Goal: Entertainment & Leisure: Consume media (video, audio)

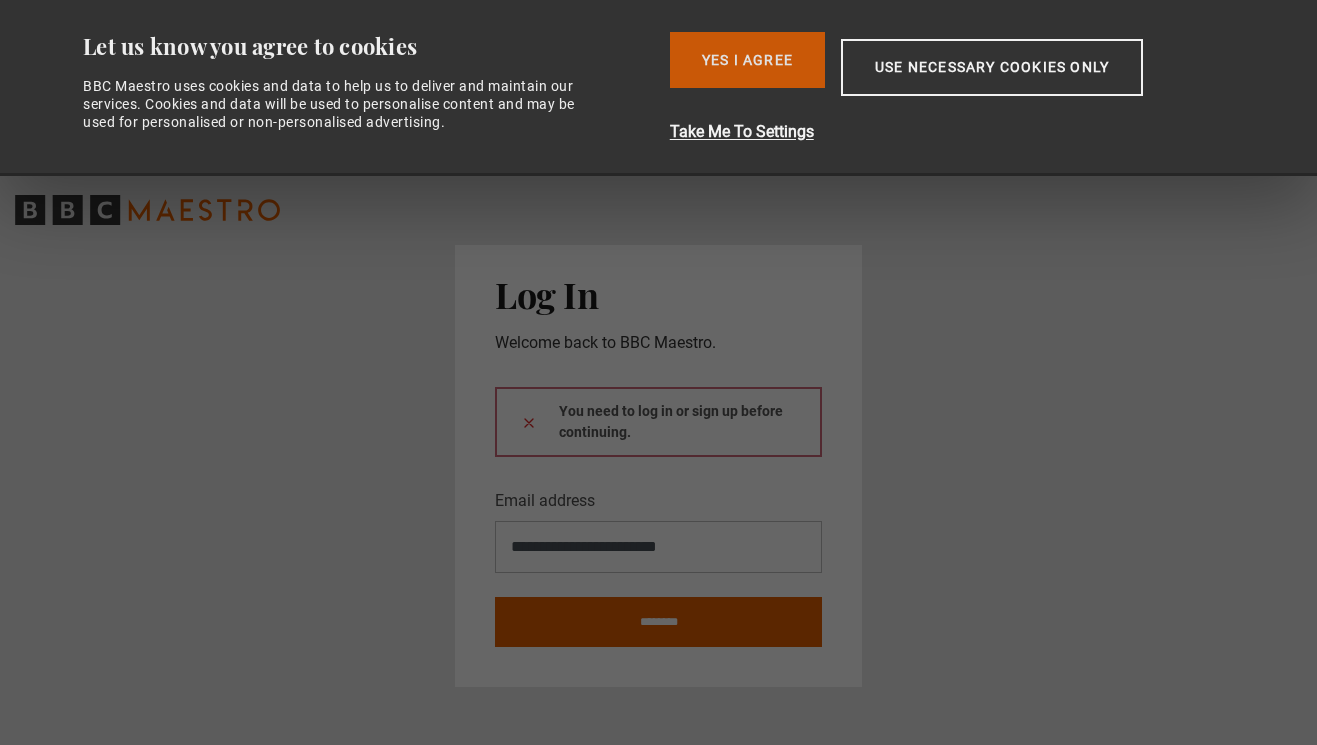
click at [758, 78] on button "Yes I Agree" at bounding box center [747, 60] width 155 height 56
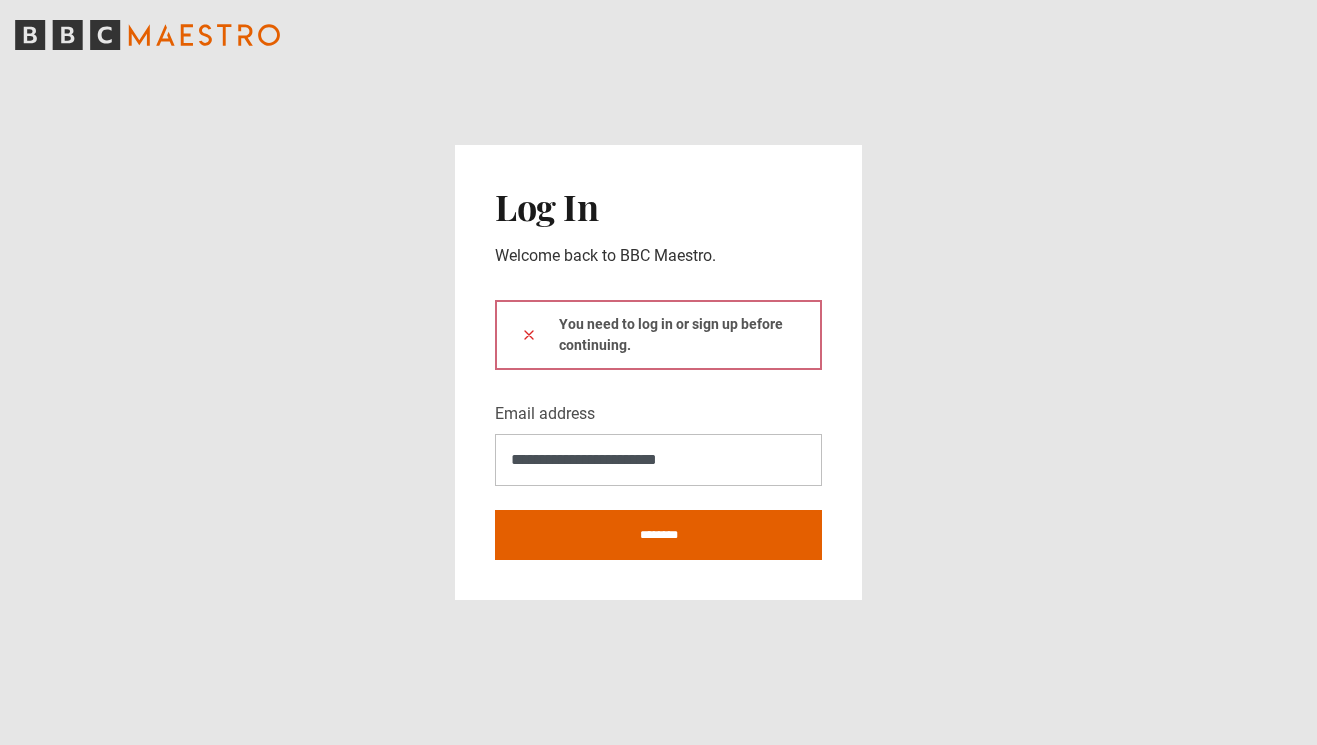
click at [625, 560] on div "**********" at bounding box center [658, 372] width 407 height 454
click at [625, 548] on input "********" at bounding box center [658, 535] width 327 height 50
type input "**********"
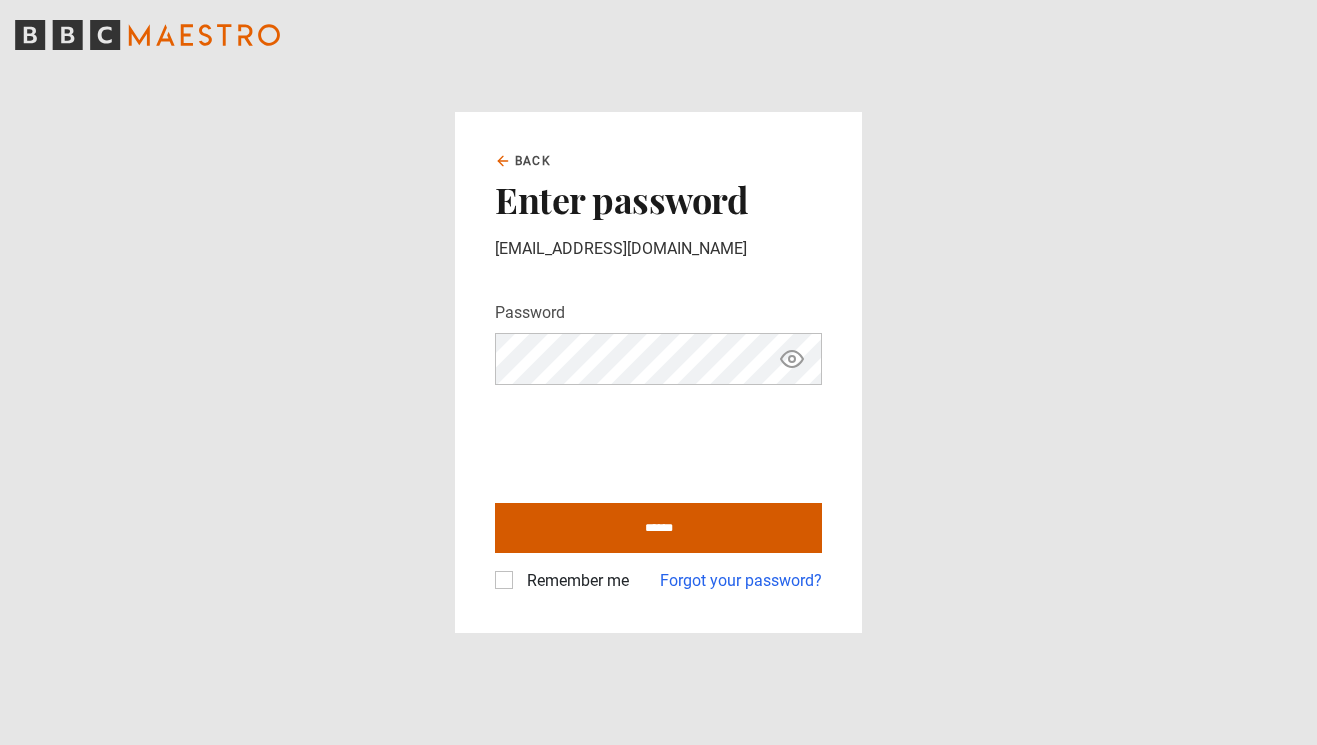
click at [628, 529] on input "******" at bounding box center [658, 528] width 327 height 50
type input "**********"
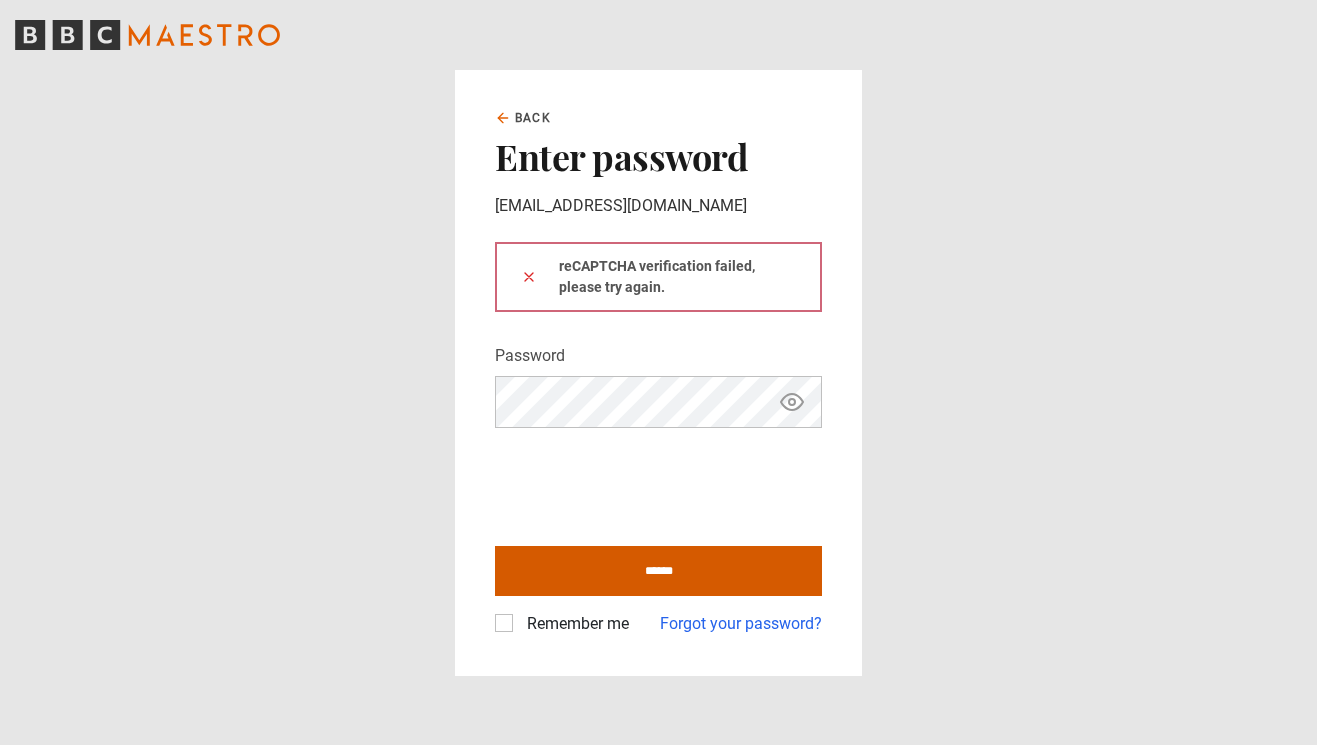
click at [635, 568] on input "******" at bounding box center [658, 571] width 327 height 50
type input "**********"
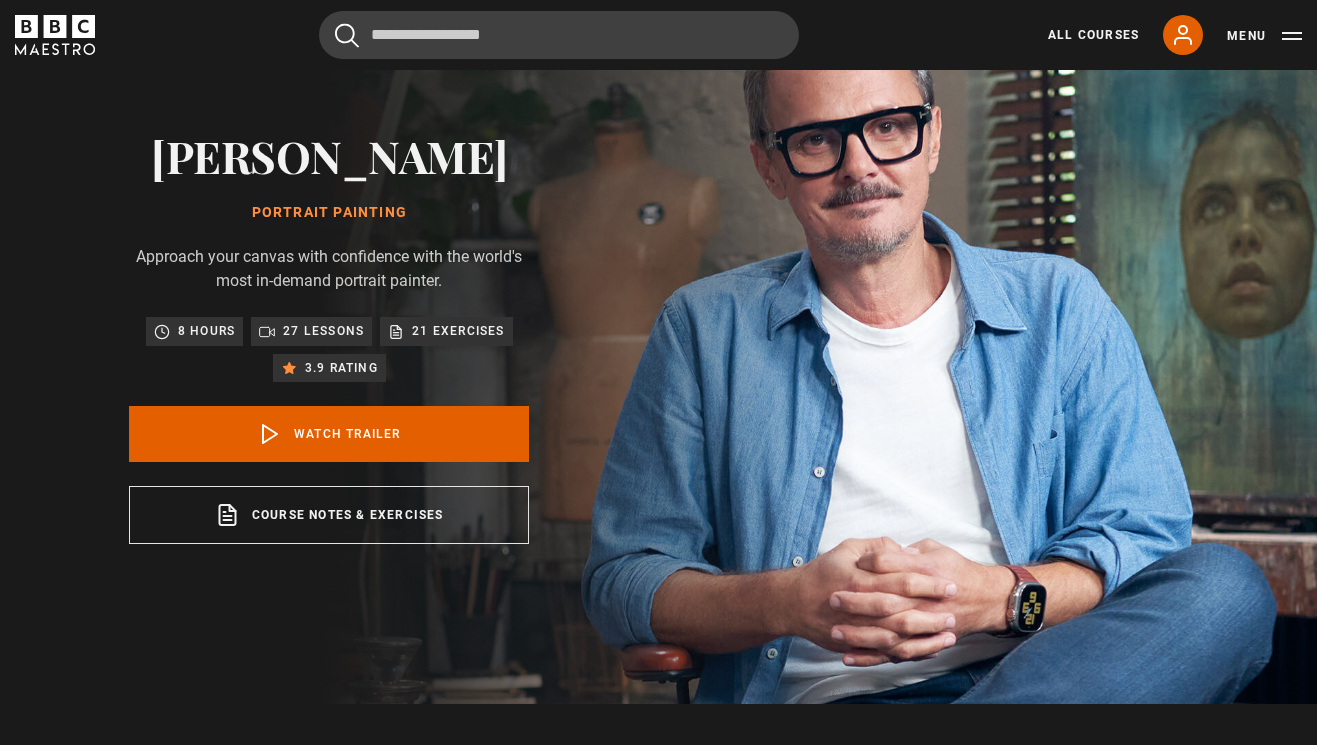
scroll to position [144, 0]
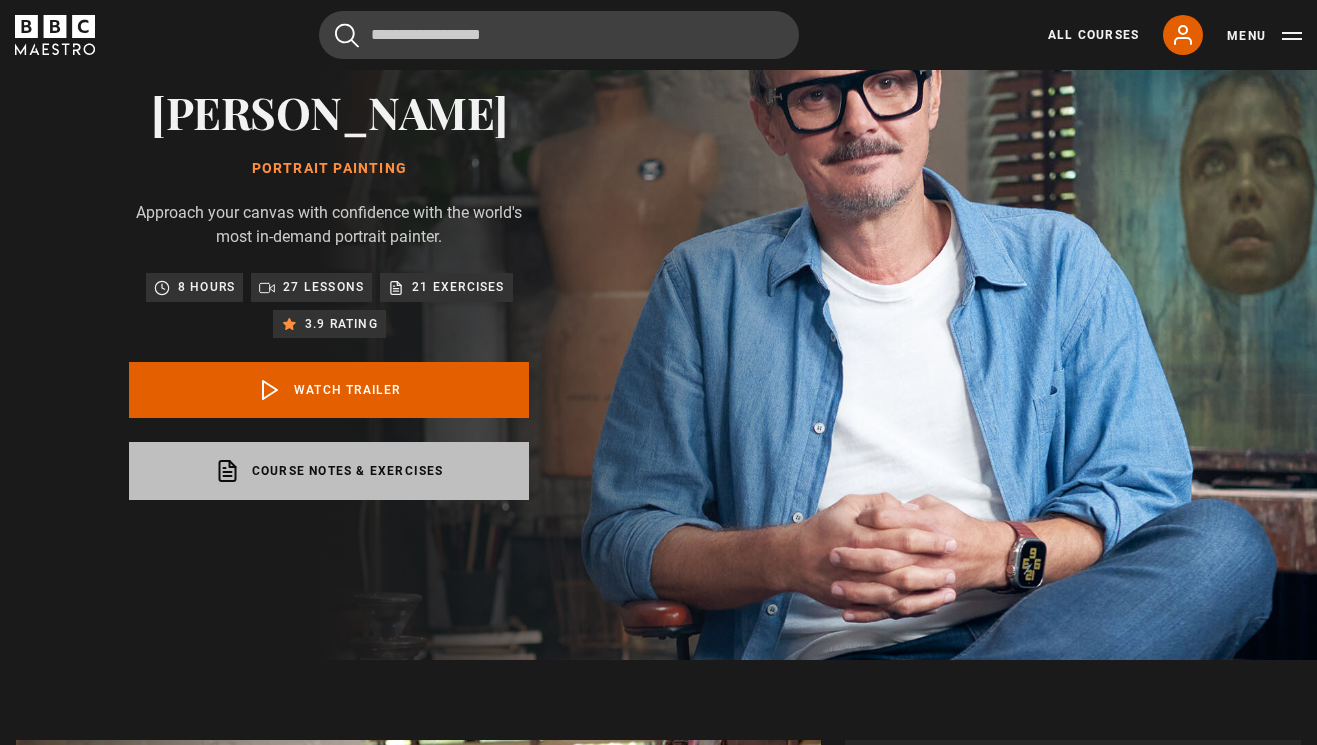
click at [320, 475] on link "Course notes & exercises opens in a new tab" at bounding box center [329, 471] width 400 height 58
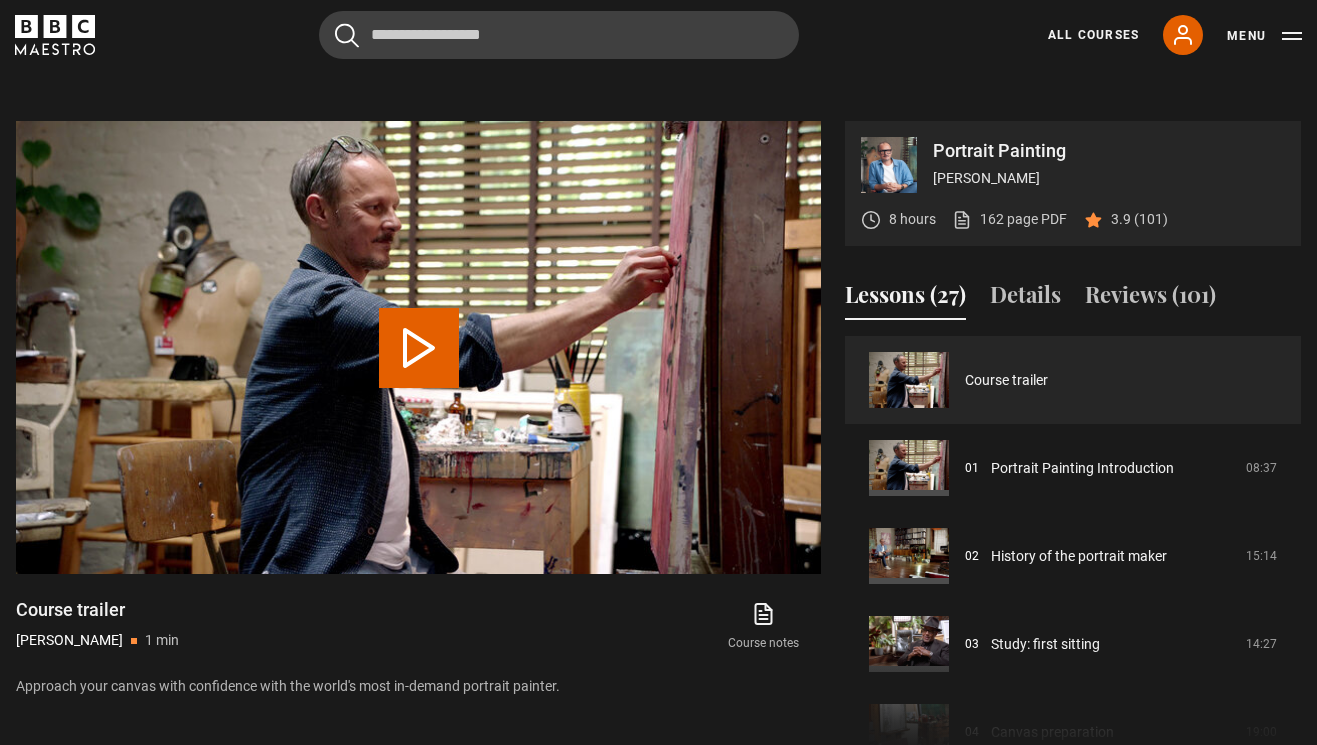
scroll to position [764, 0]
click at [418, 352] on button "Play Video" at bounding box center [419, 347] width 80 height 80
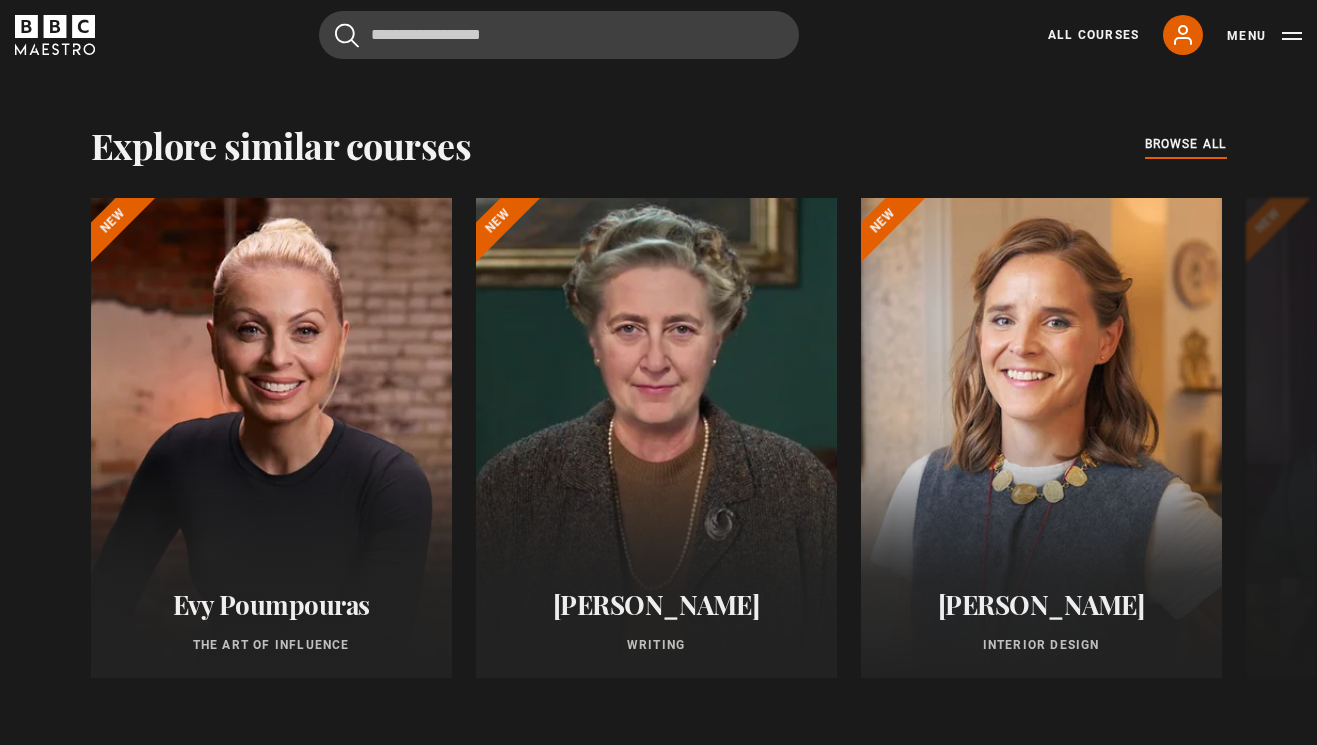
scroll to position [1518, 0]
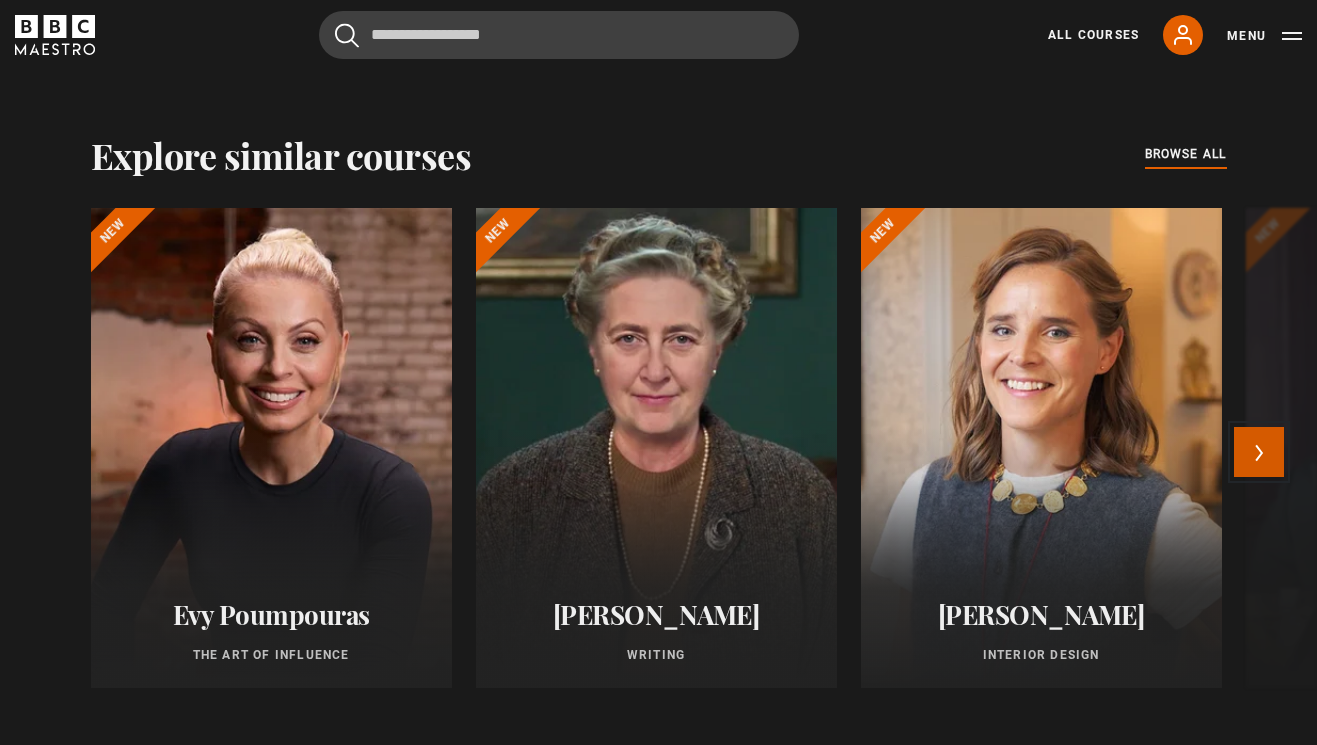
click at [1250, 462] on button "Next" at bounding box center [1259, 452] width 50 height 50
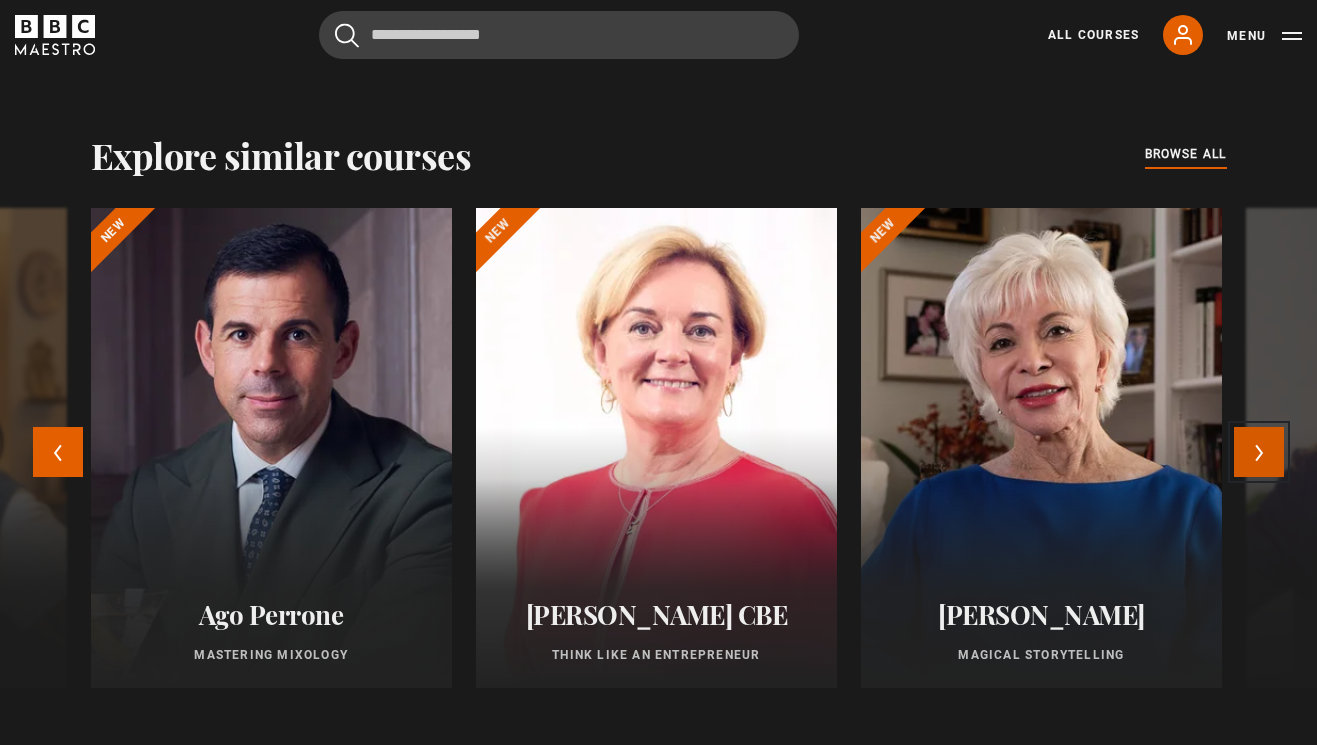
click at [1251, 451] on button "Next" at bounding box center [1259, 452] width 50 height 50
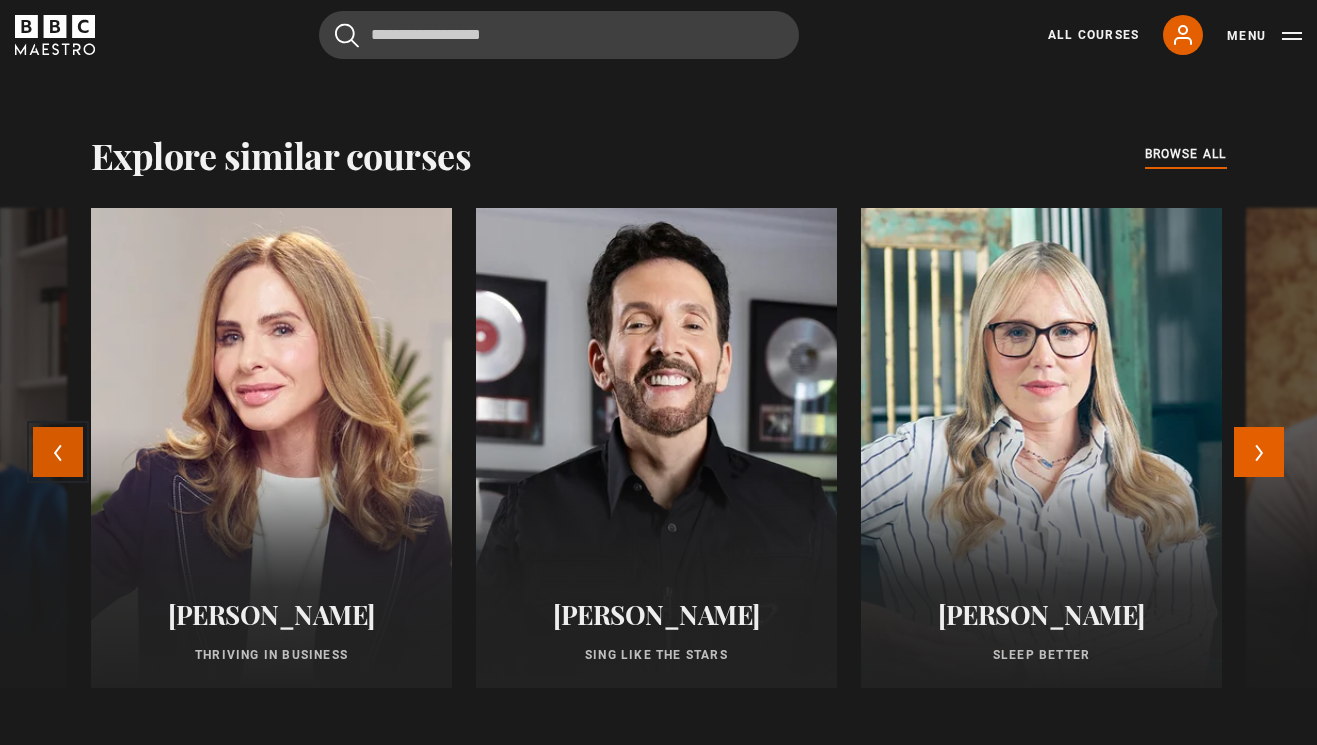
click at [66, 451] on button "Previous" at bounding box center [58, 452] width 50 height 50
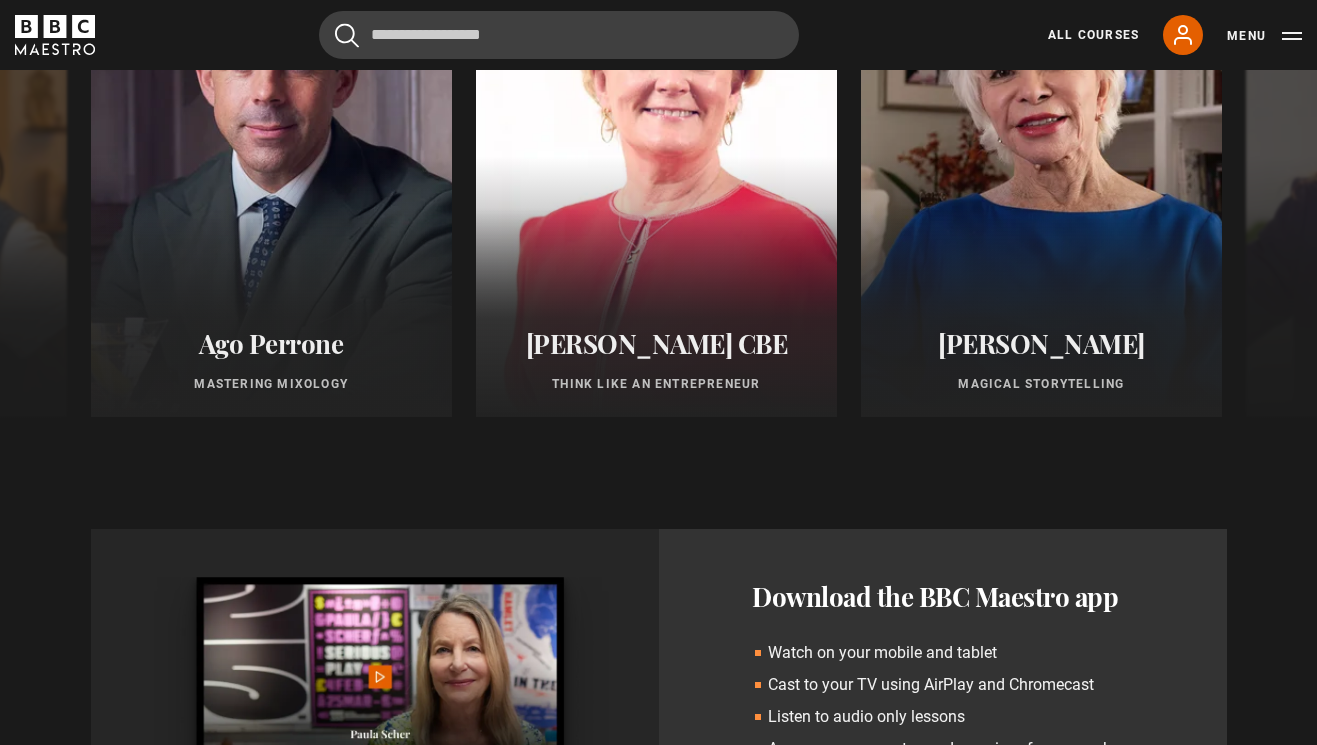
scroll to position [1743, 0]
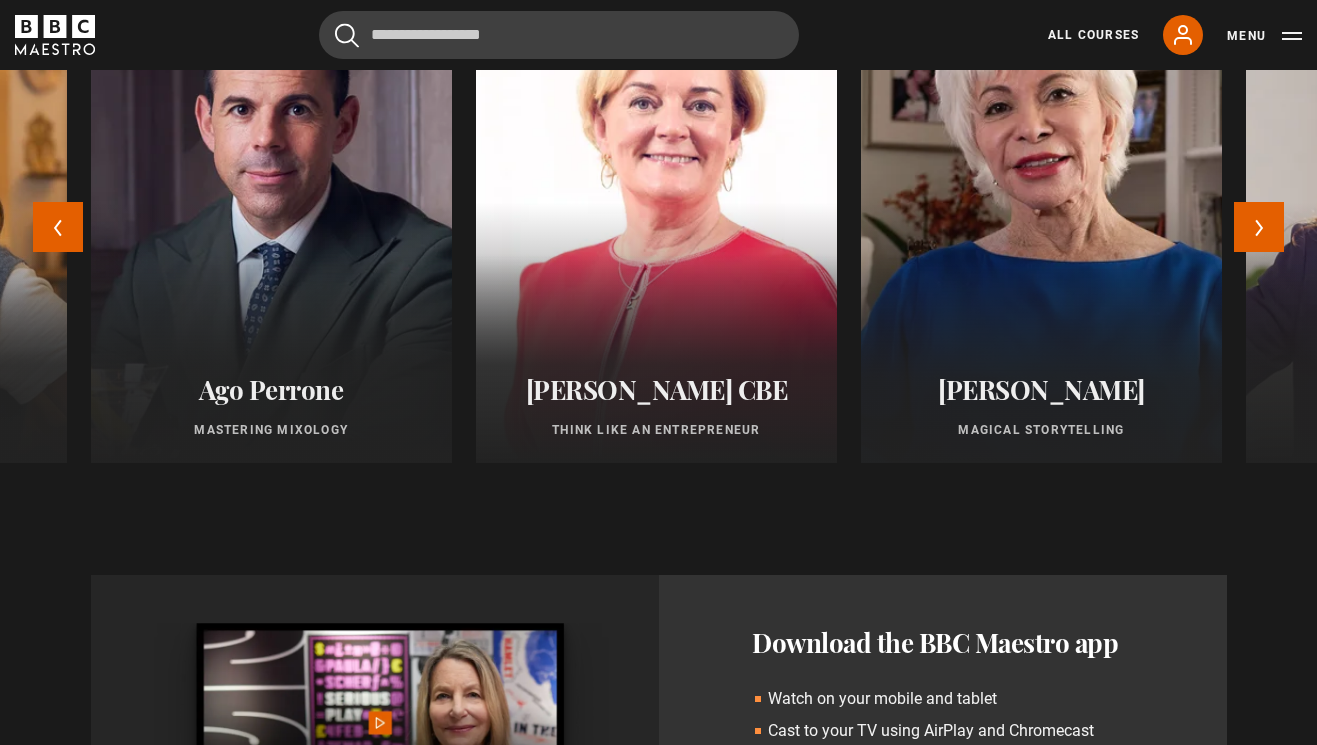
click at [1026, 227] on div at bounding box center [1041, 223] width 397 height 528
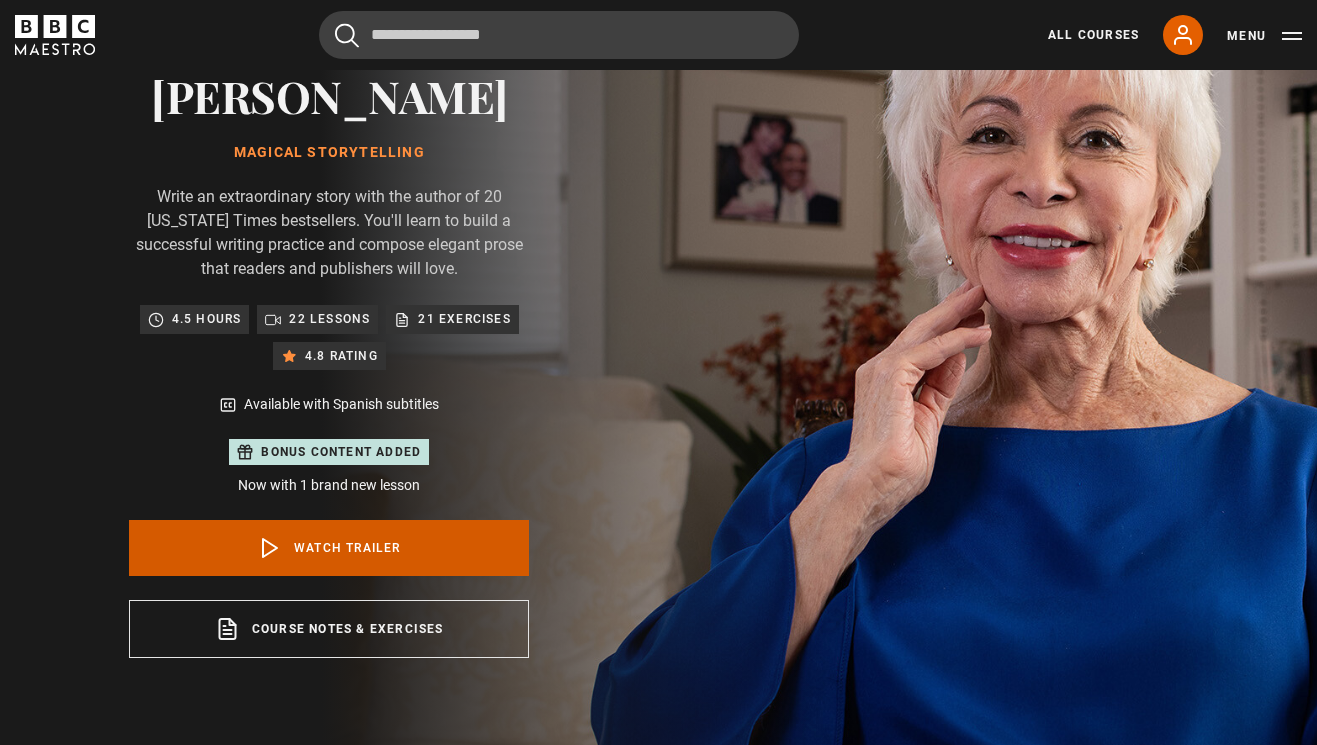
click at [310, 540] on link "Watch Trailer" at bounding box center [329, 548] width 400 height 56
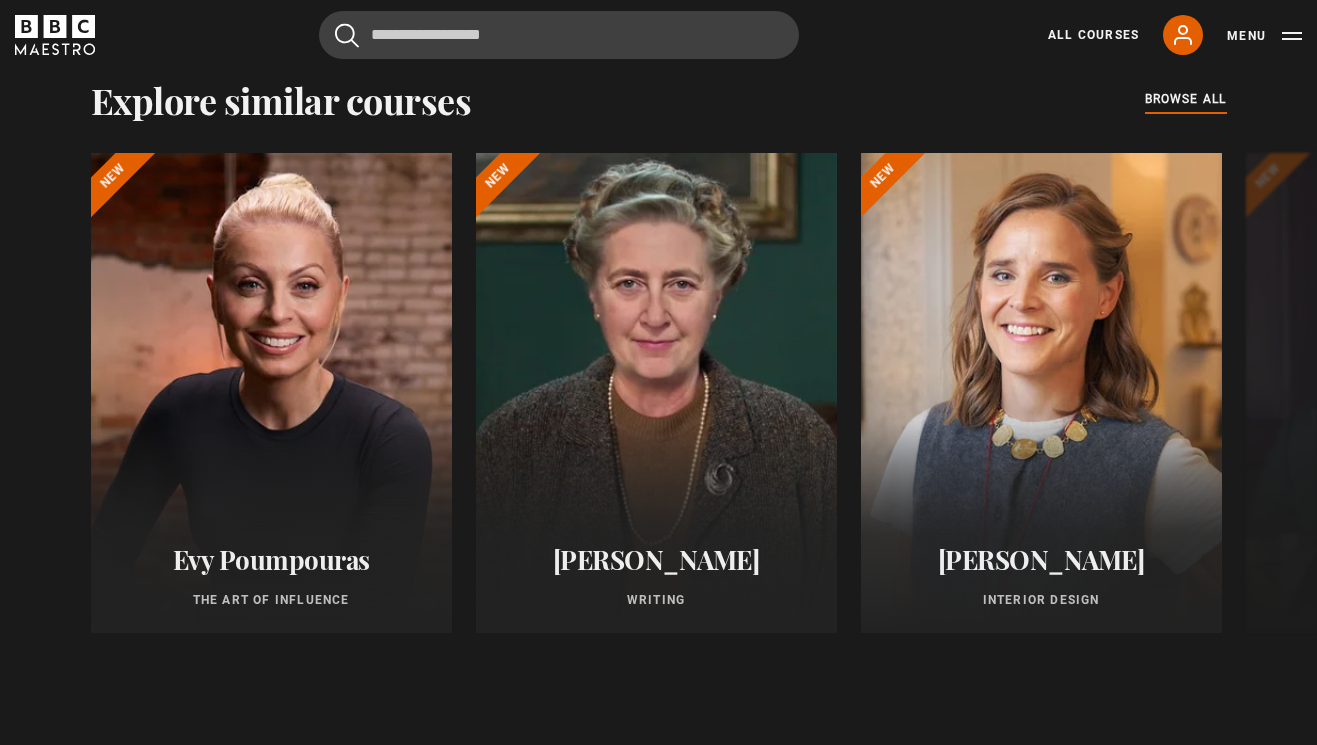
scroll to position [1730, 0]
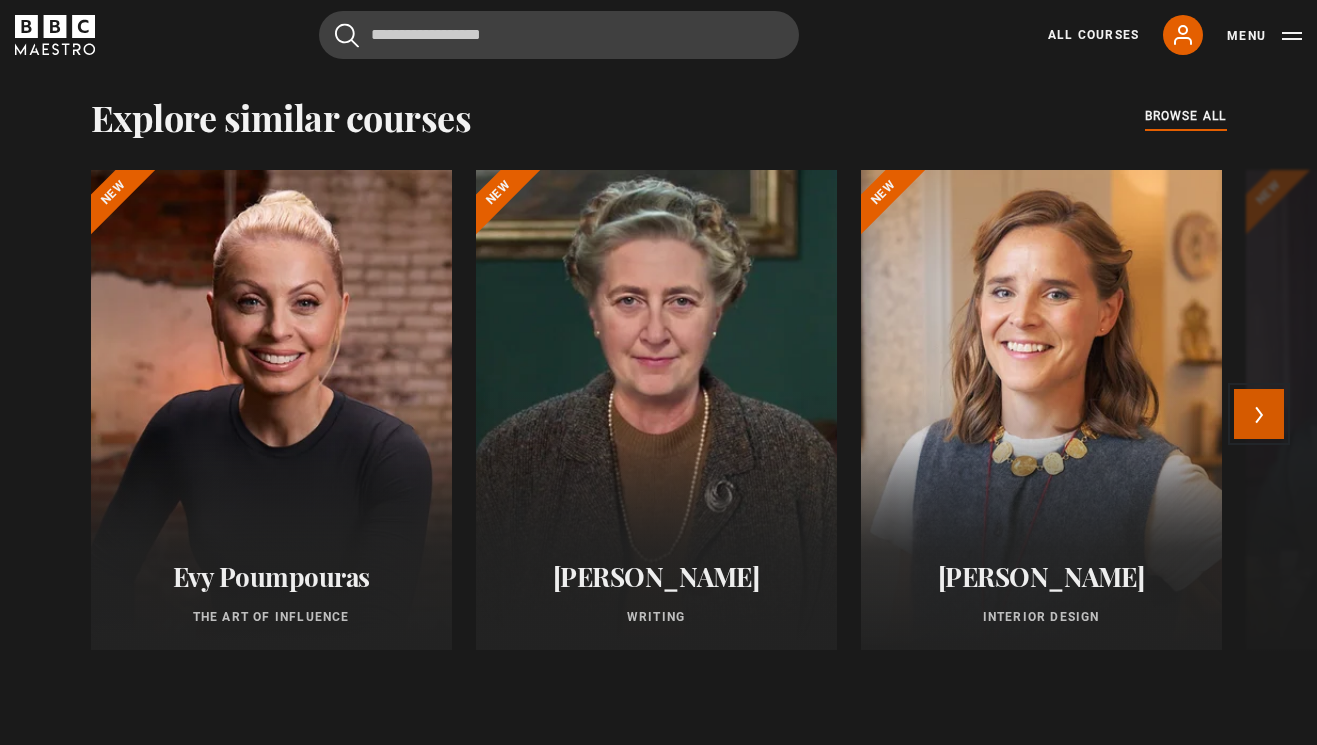
click at [1256, 424] on button "Next" at bounding box center [1259, 414] width 50 height 50
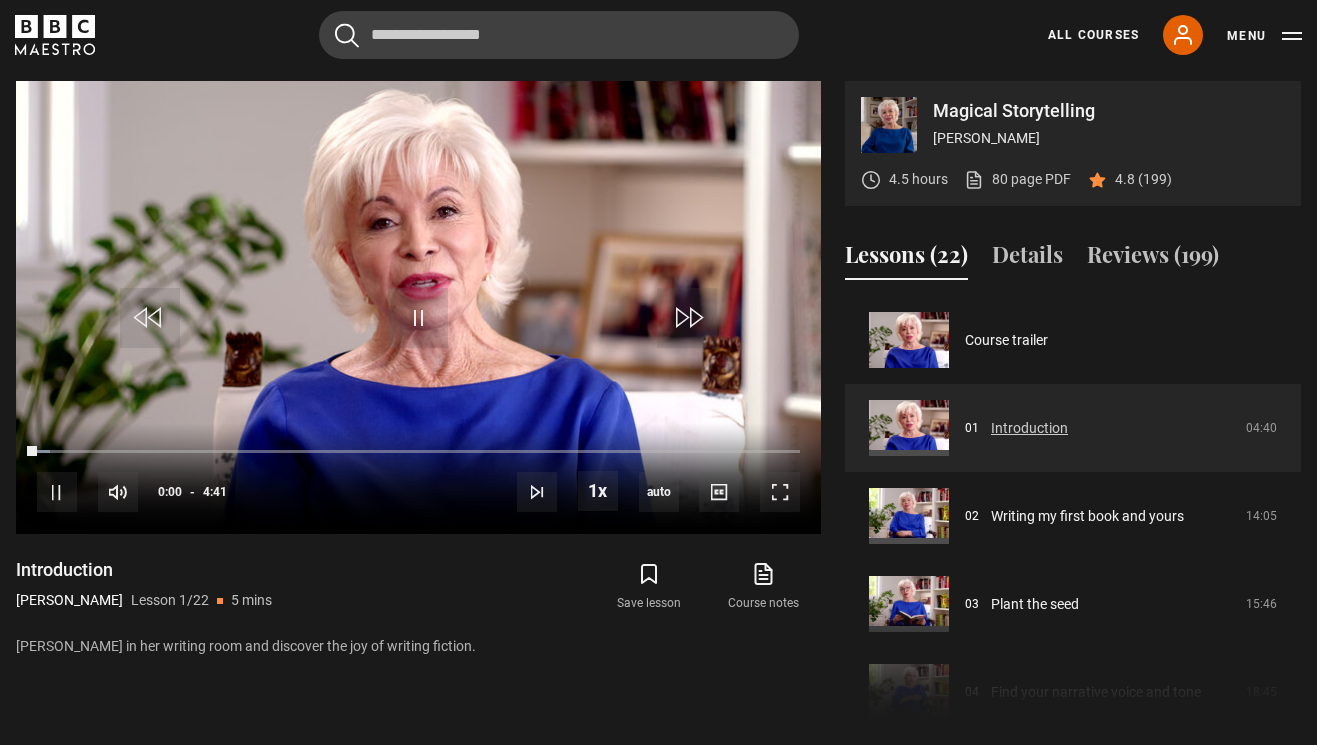
click at [1068, 418] on link "Introduction" at bounding box center [1029, 428] width 77 height 21
click at [59, 495] on span "Video Player" at bounding box center [57, 492] width 40 height 40
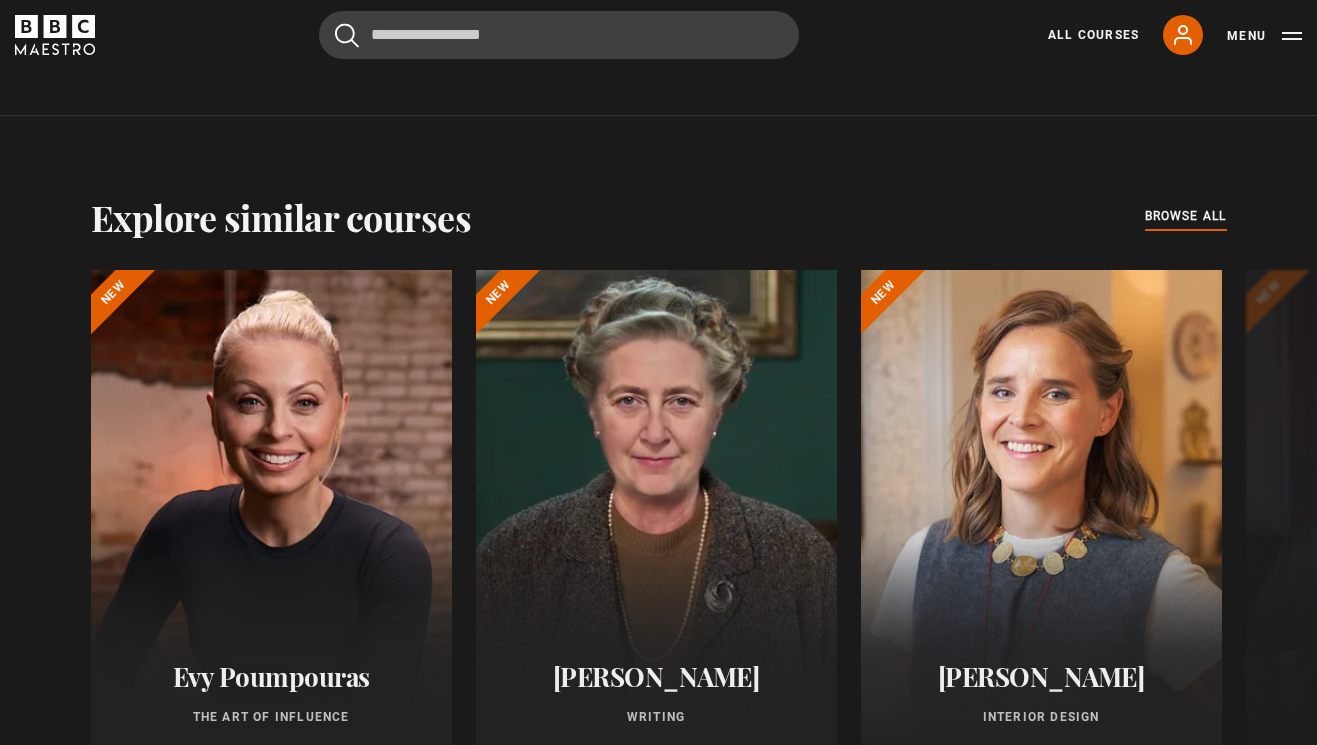
scroll to position [1569, 0]
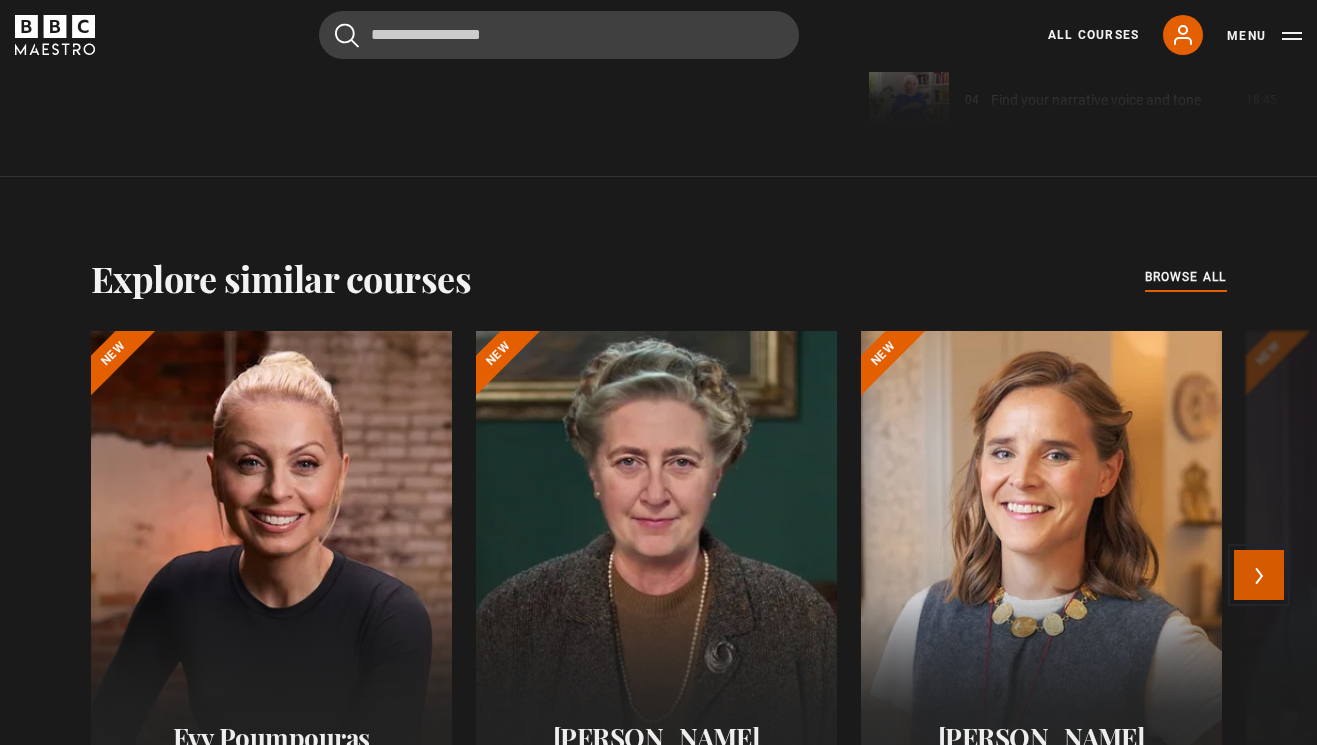
click at [1257, 571] on button "Next" at bounding box center [1259, 575] width 50 height 50
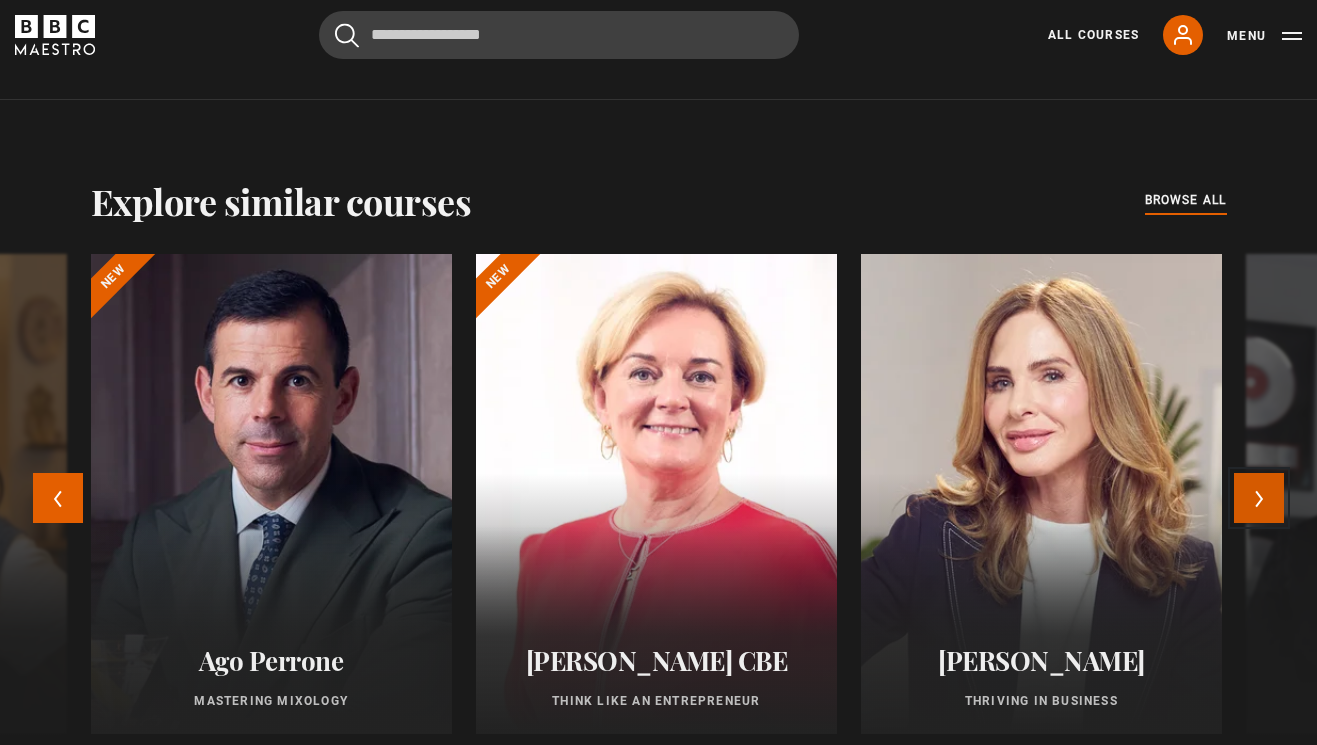
scroll to position [1670, 0]
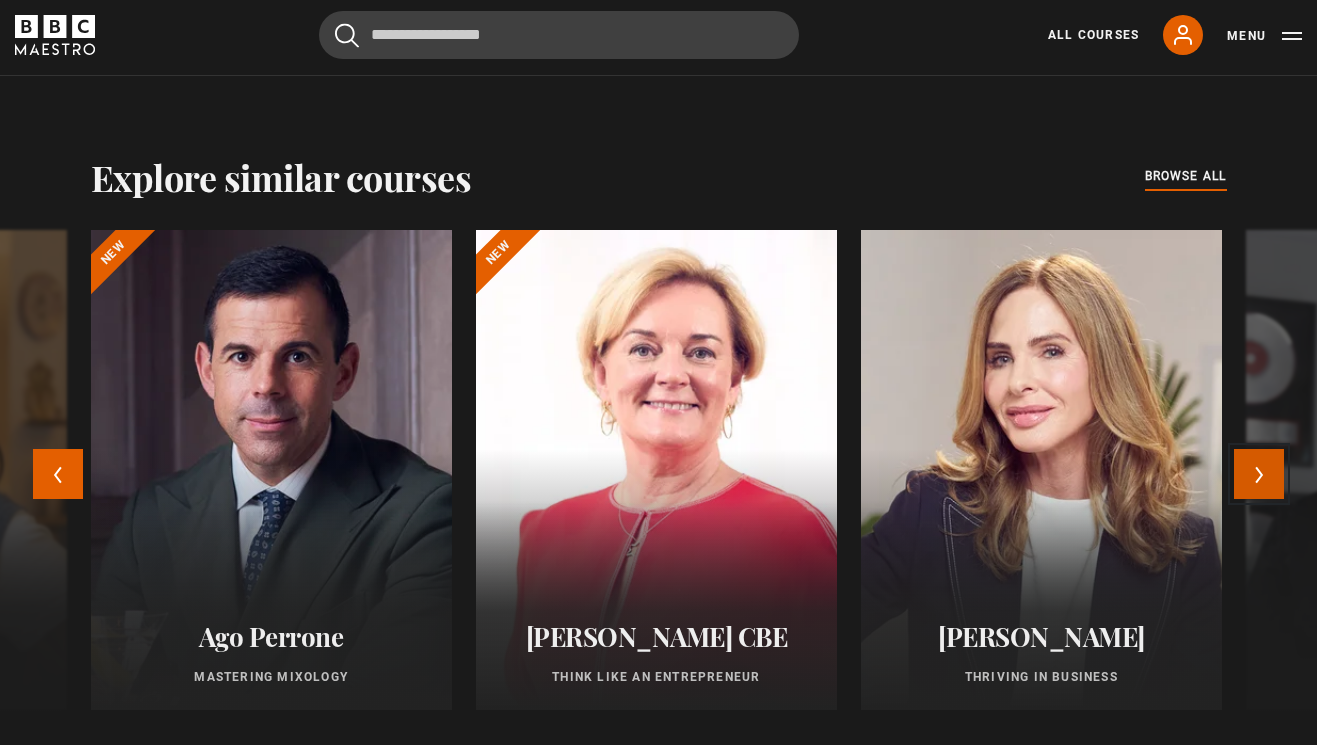
click at [1256, 472] on button "Next" at bounding box center [1259, 474] width 50 height 50
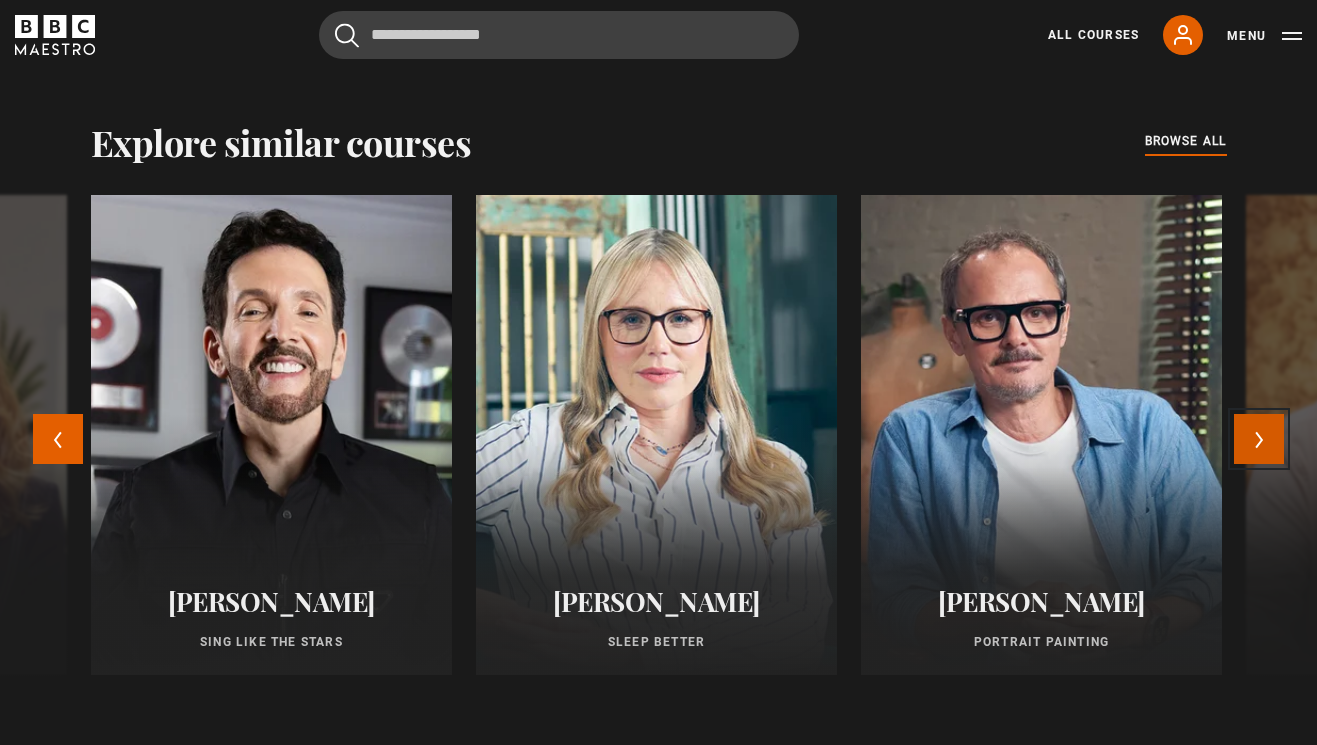
scroll to position [1726, 0]
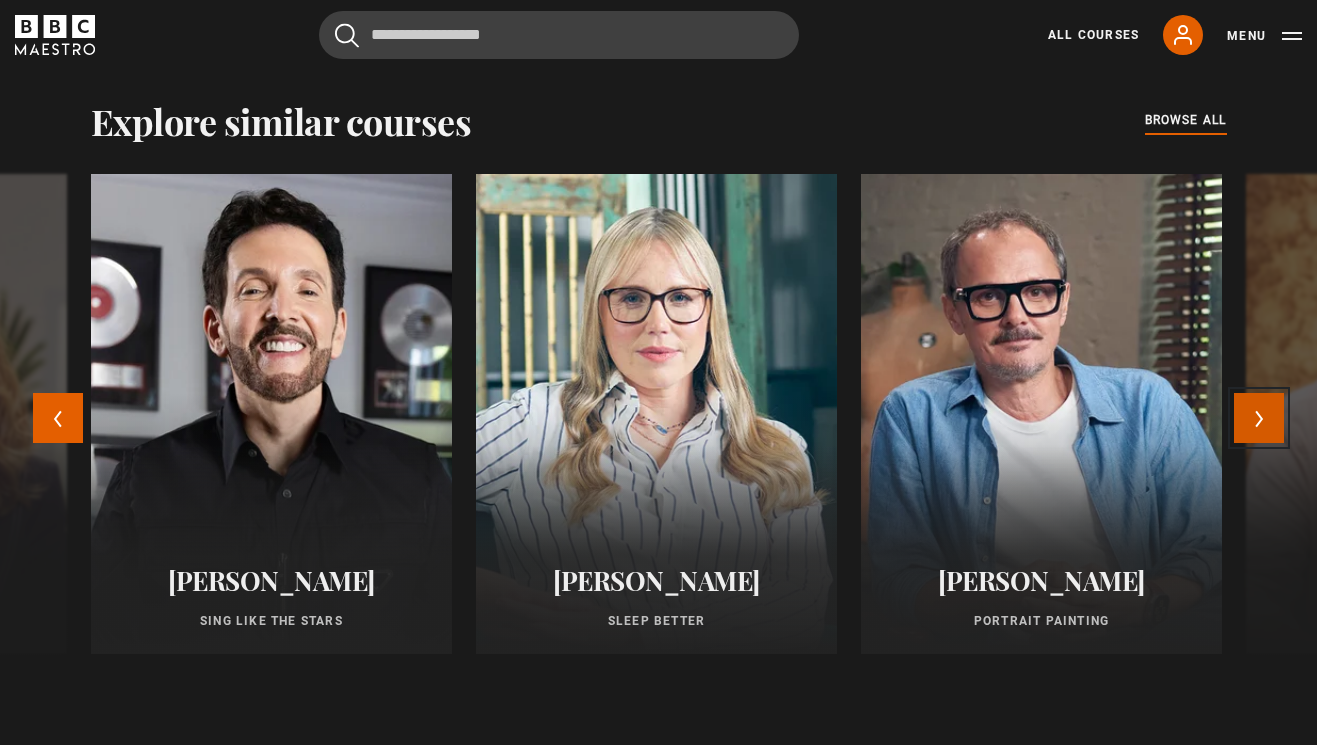
click at [1260, 413] on button "Next" at bounding box center [1259, 418] width 50 height 50
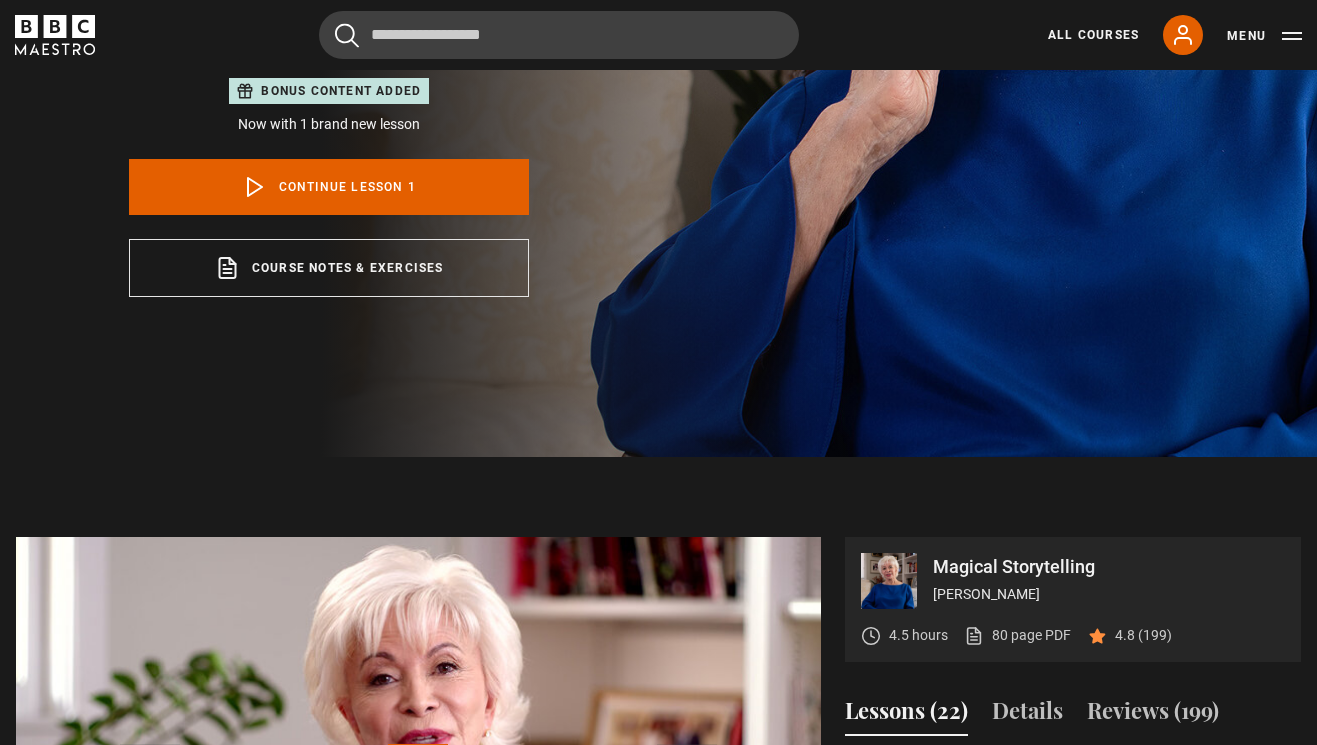
scroll to position [0, 0]
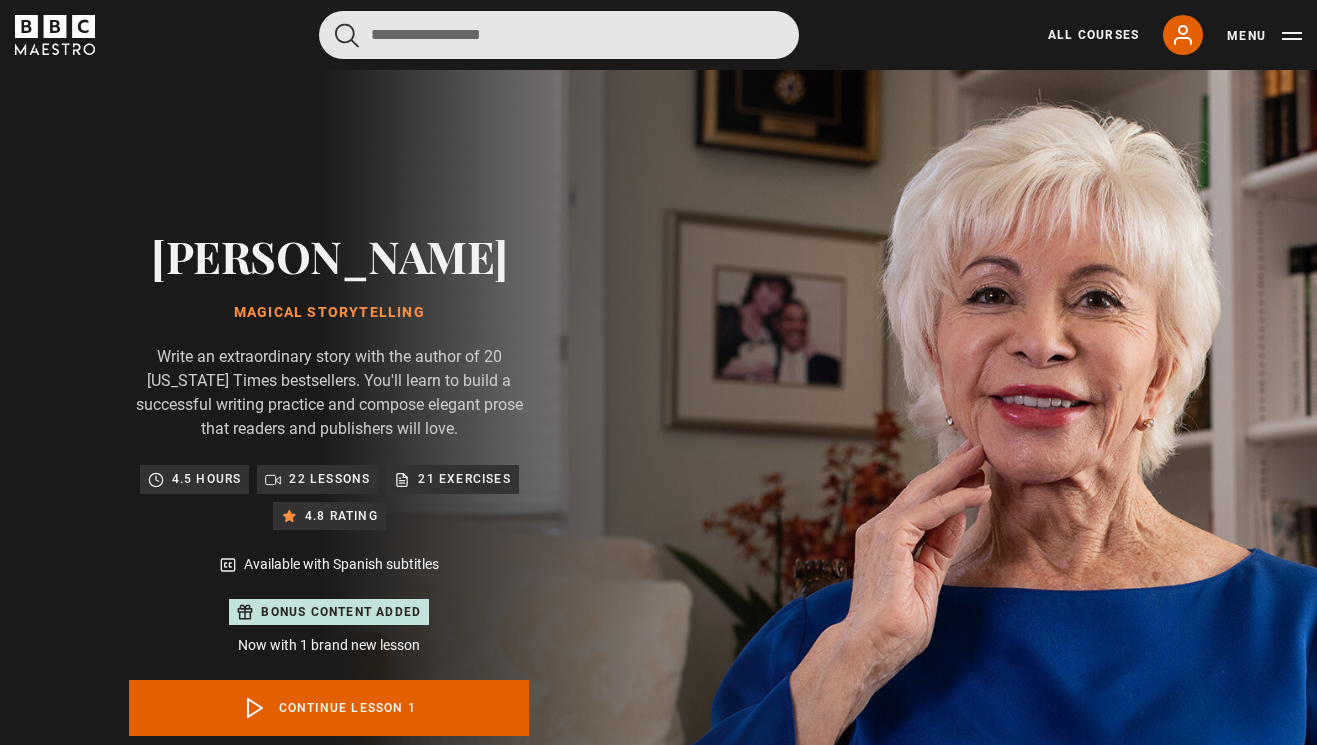
click at [506, 53] on input "Search" at bounding box center [559, 35] width 480 height 48
type input "********"
click at [335, 23] on button "submit" at bounding box center [347, 35] width 24 height 25
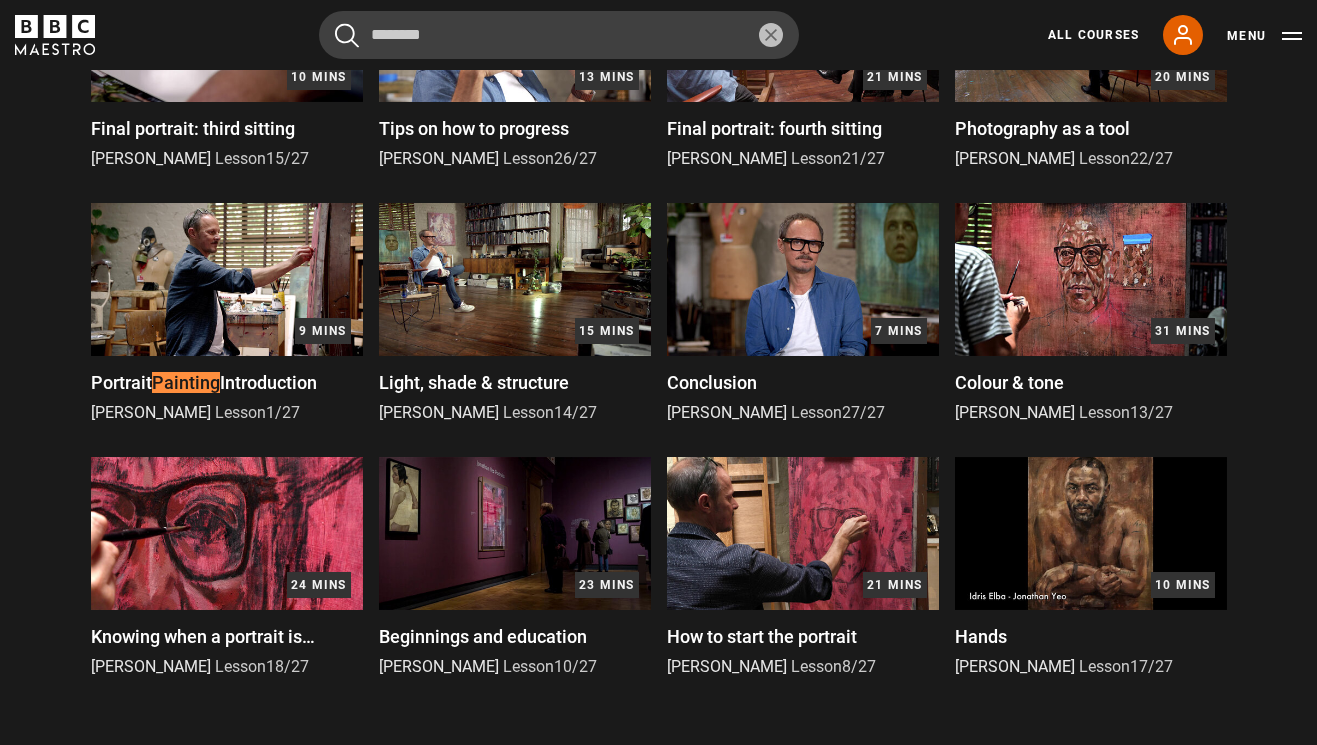
scroll to position [1296, 0]
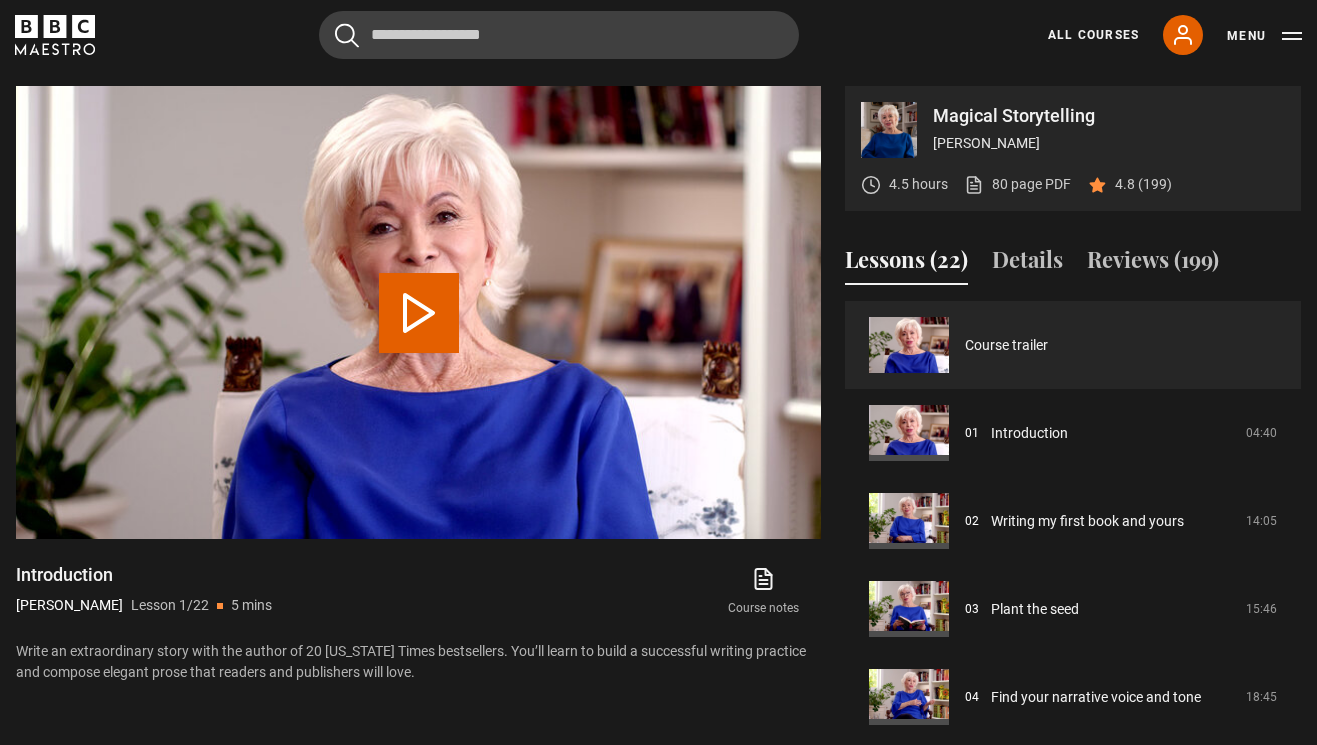
scroll to position [1007, 0]
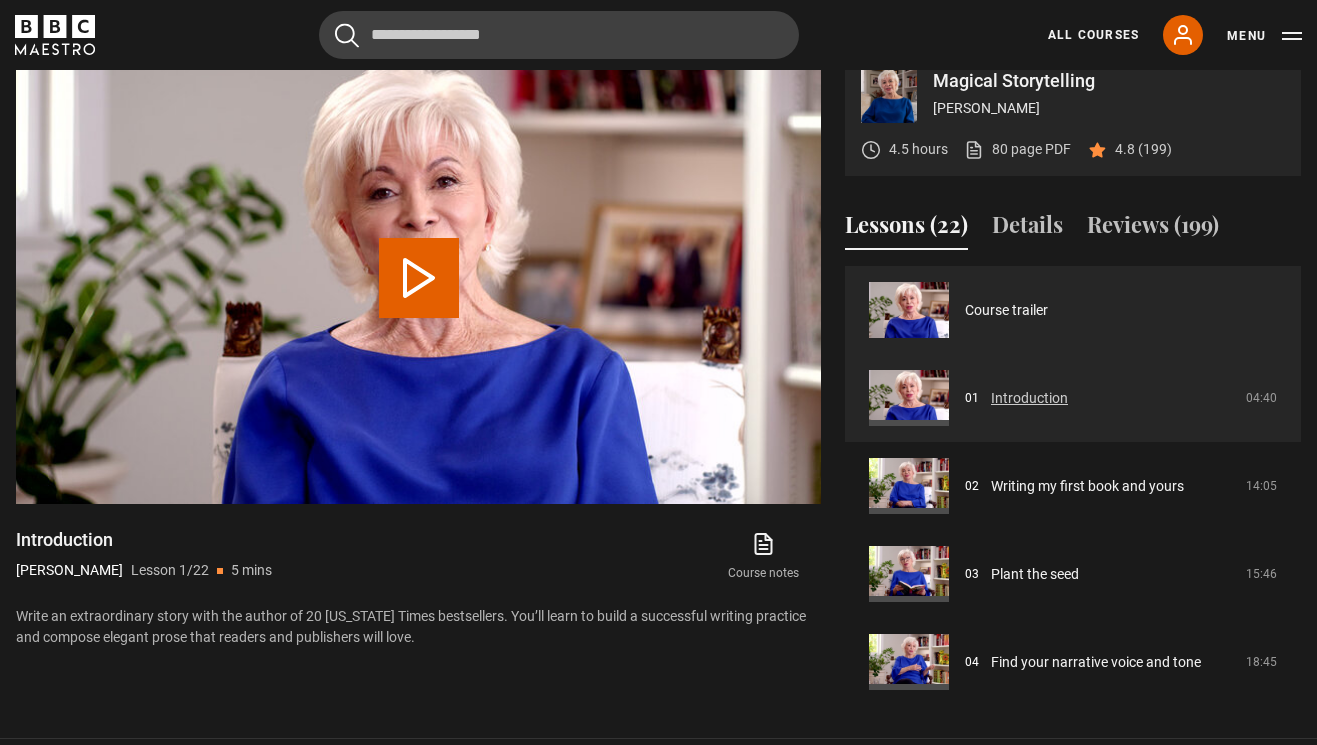
click at [1004, 398] on link "Introduction" at bounding box center [1029, 398] width 77 height 21
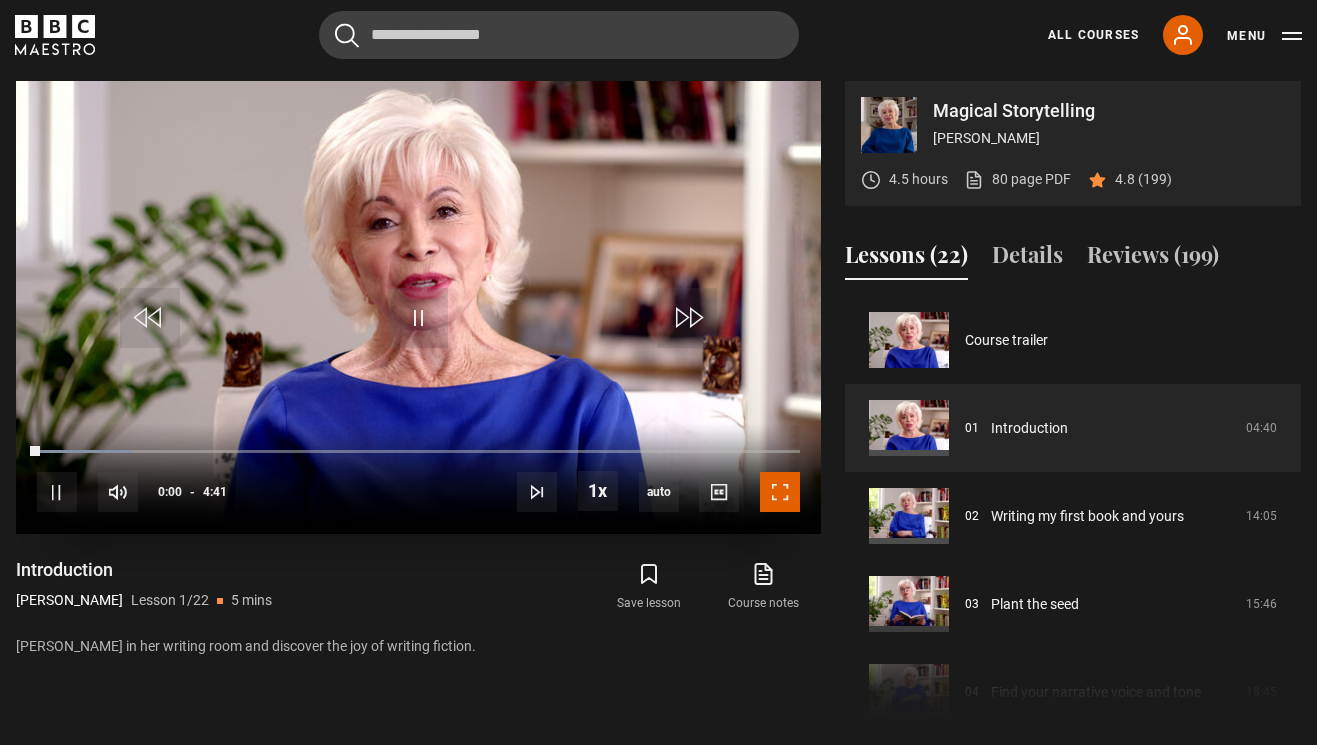
click at [774, 483] on span "Video Player" at bounding box center [780, 492] width 40 height 40
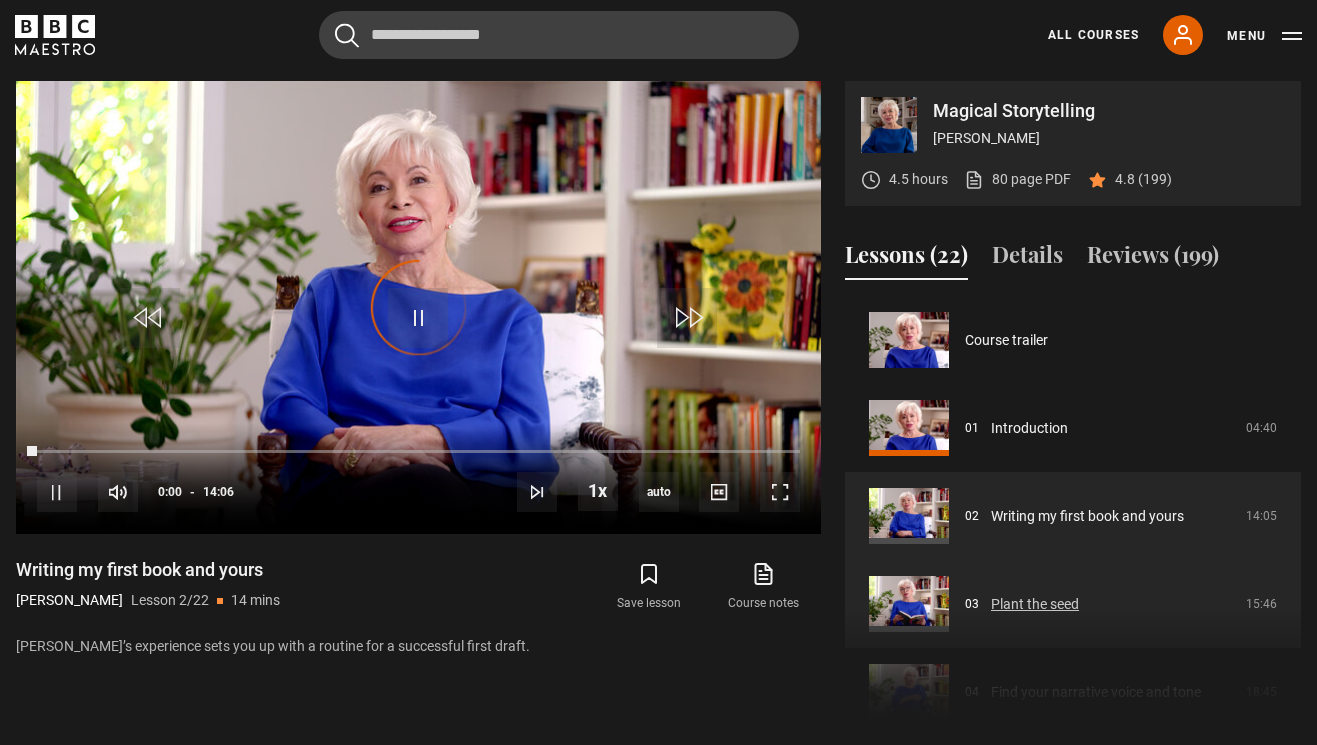
scroll to position [88, 0]
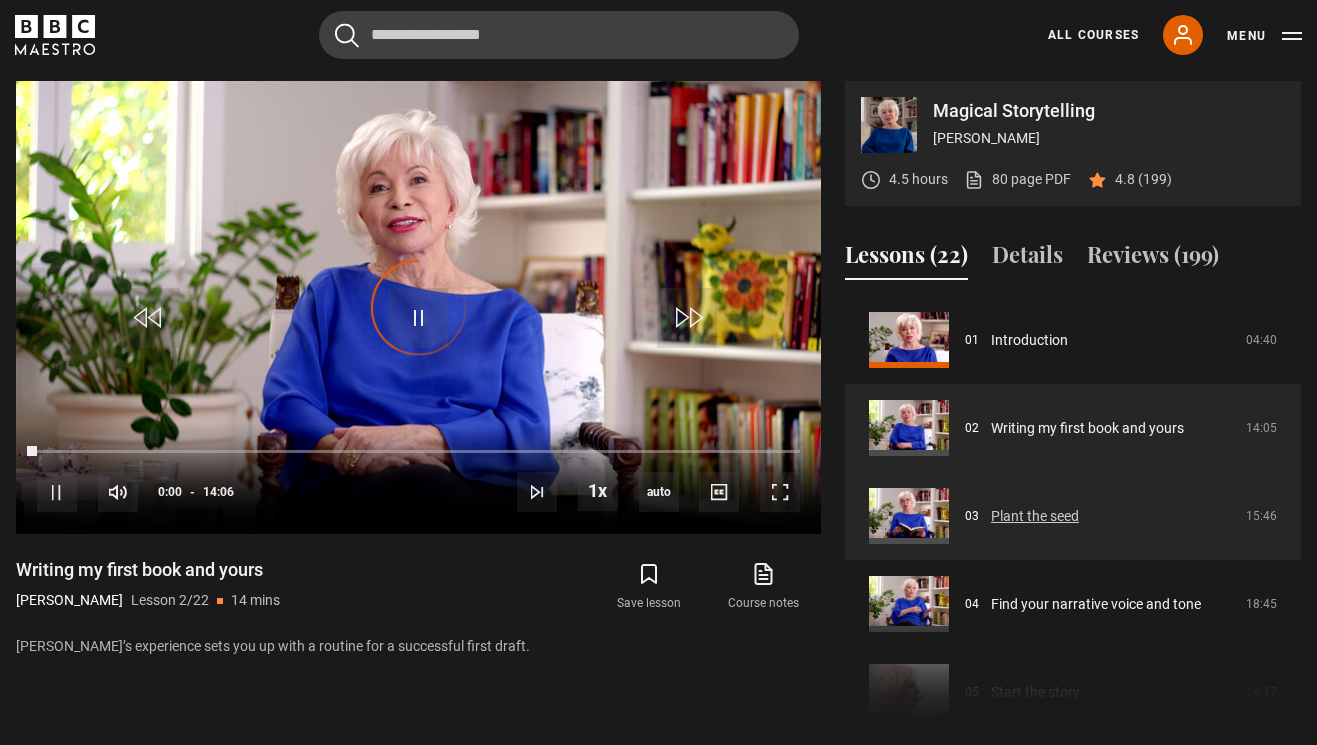
click at [1079, 522] on link "Plant the seed" at bounding box center [1035, 516] width 88 height 21
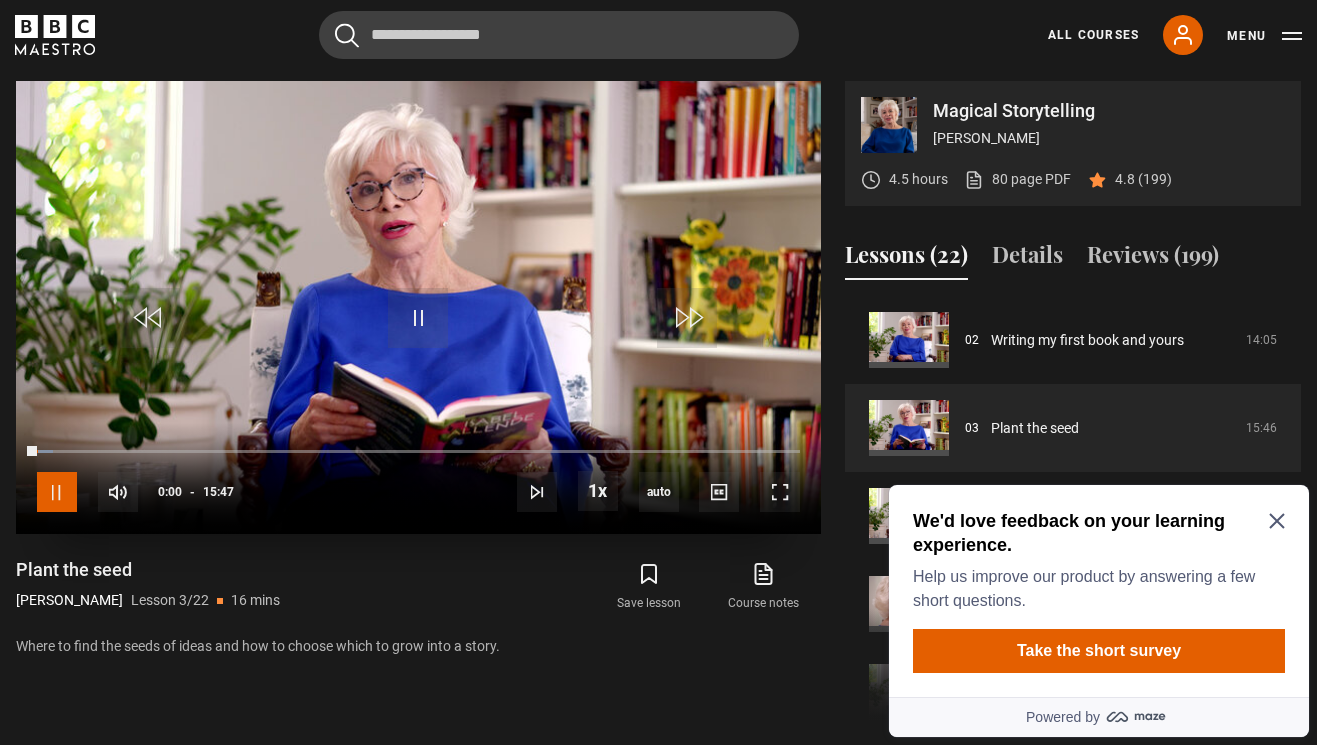
click at [51, 492] on span "Video Player" at bounding box center [57, 492] width 40 height 40
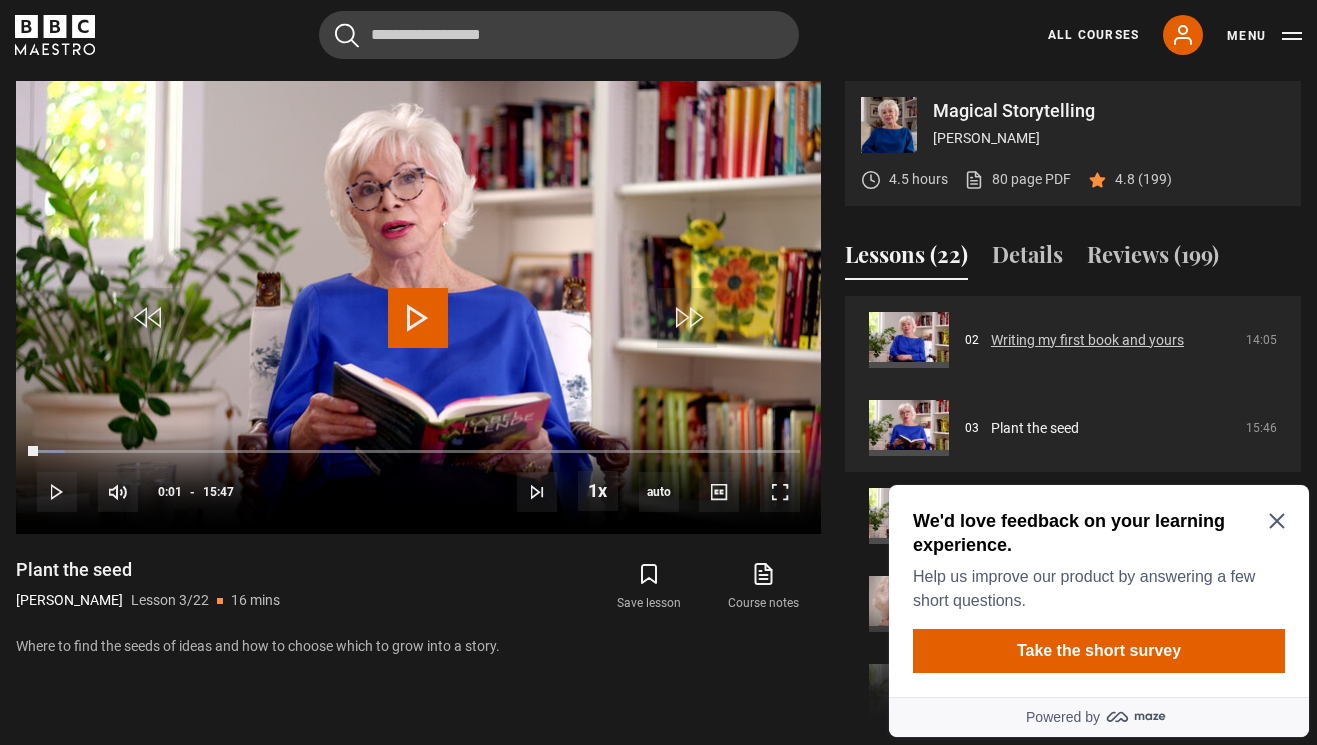
click at [1019, 330] on link "Writing my first book and yours" at bounding box center [1087, 340] width 193 height 21
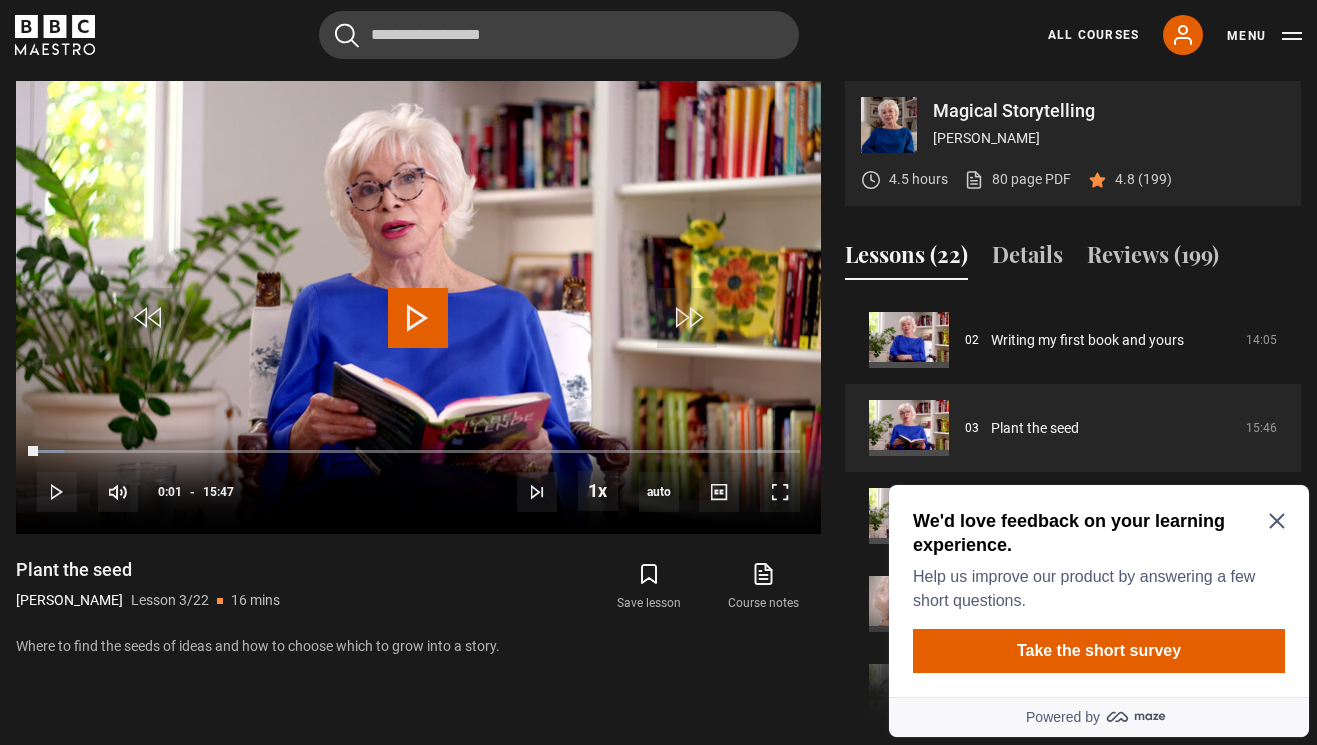
click at [1283, 527] on icon "Close Maze Prompt" at bounding box center [1276, 521] width 15 height 15
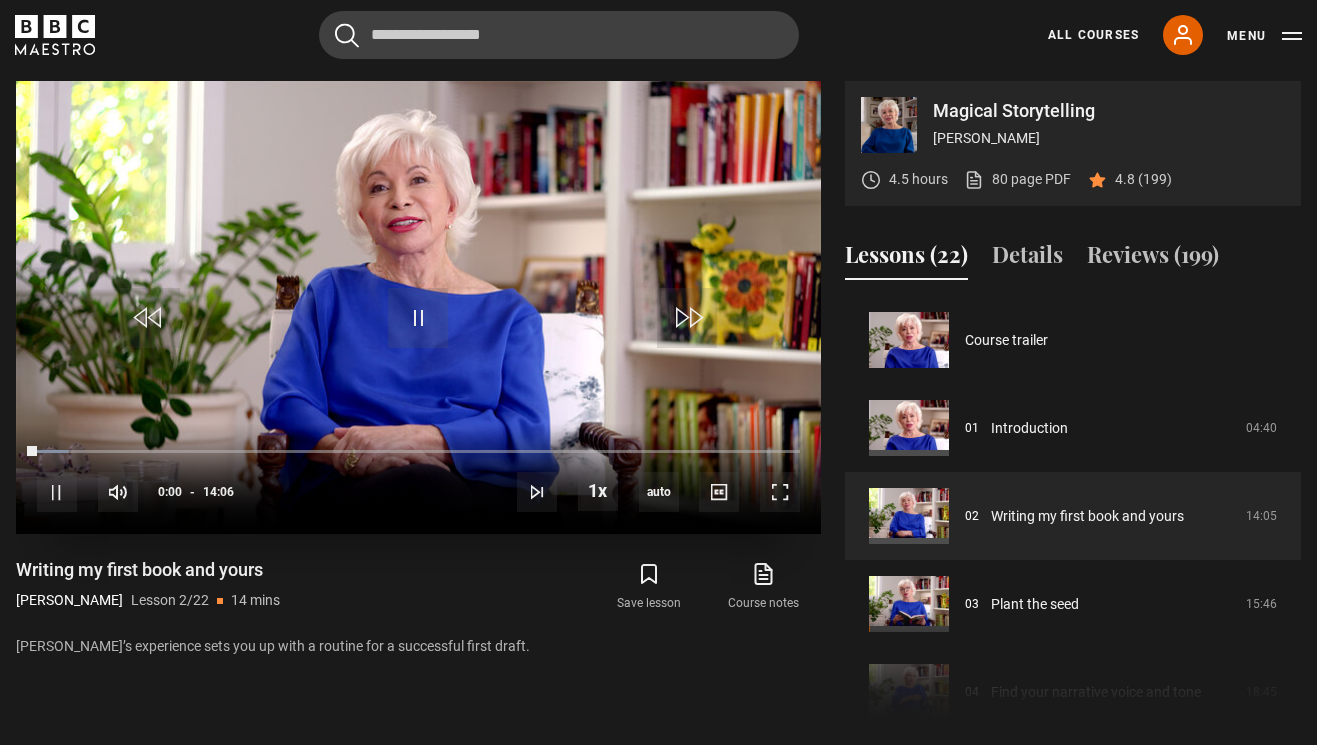
scroll to position [88, 0]
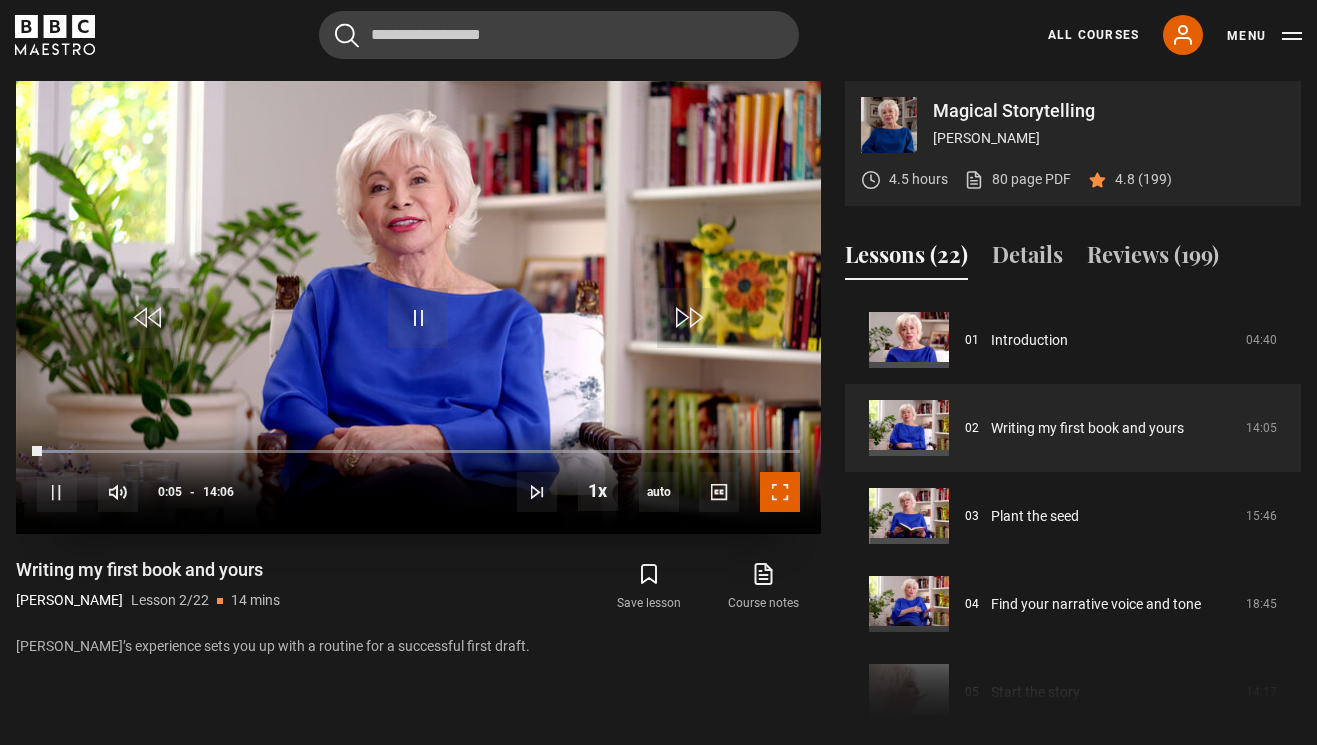
click at [786, 491] on span "Video Player" at bounding box center [780, 492] width 40 height 40
click at [786, 483] on span "Video Player" at bounding box center [780, 492] width 40 height 40
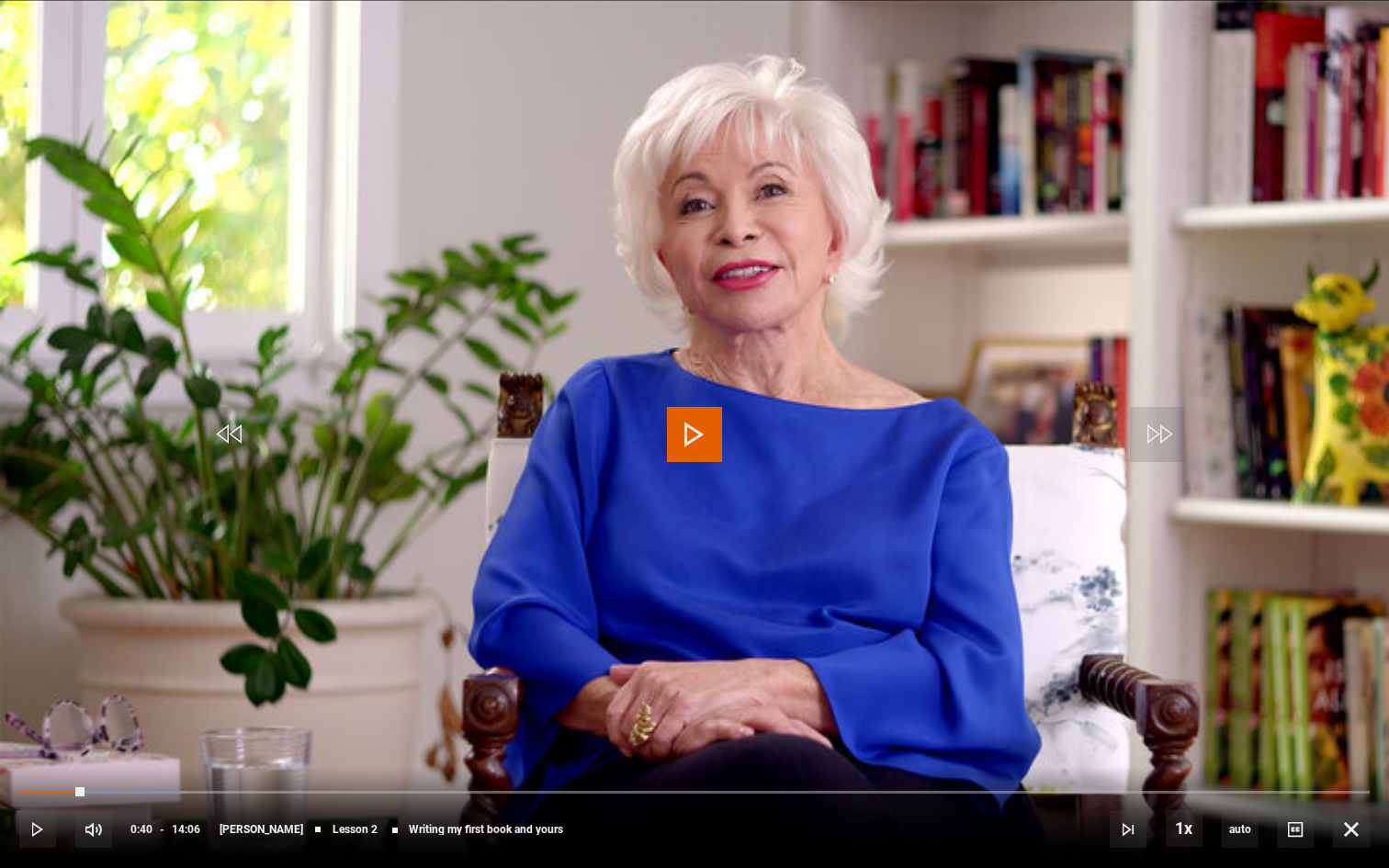
click at [689, 441] on span "Video Player" at bounding box center [694, 434] width 55 height 55
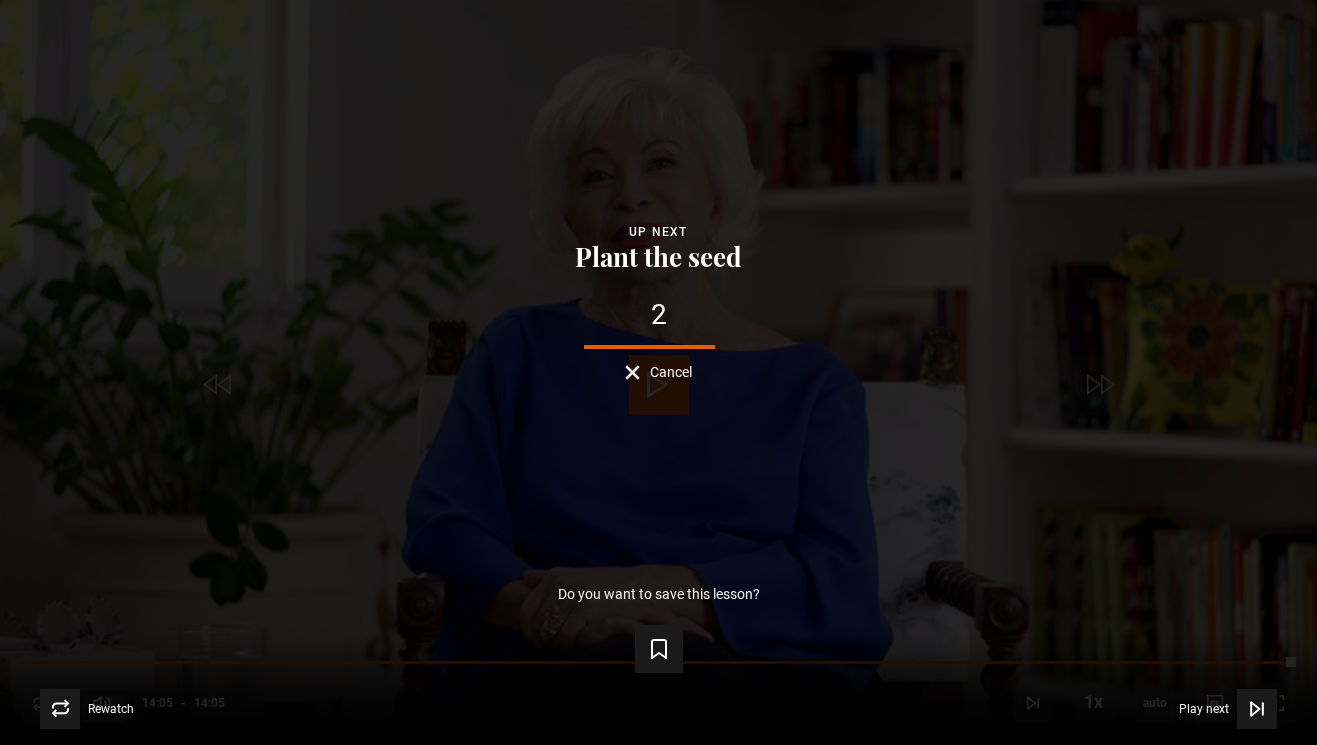
scroll to position [1783, 0]
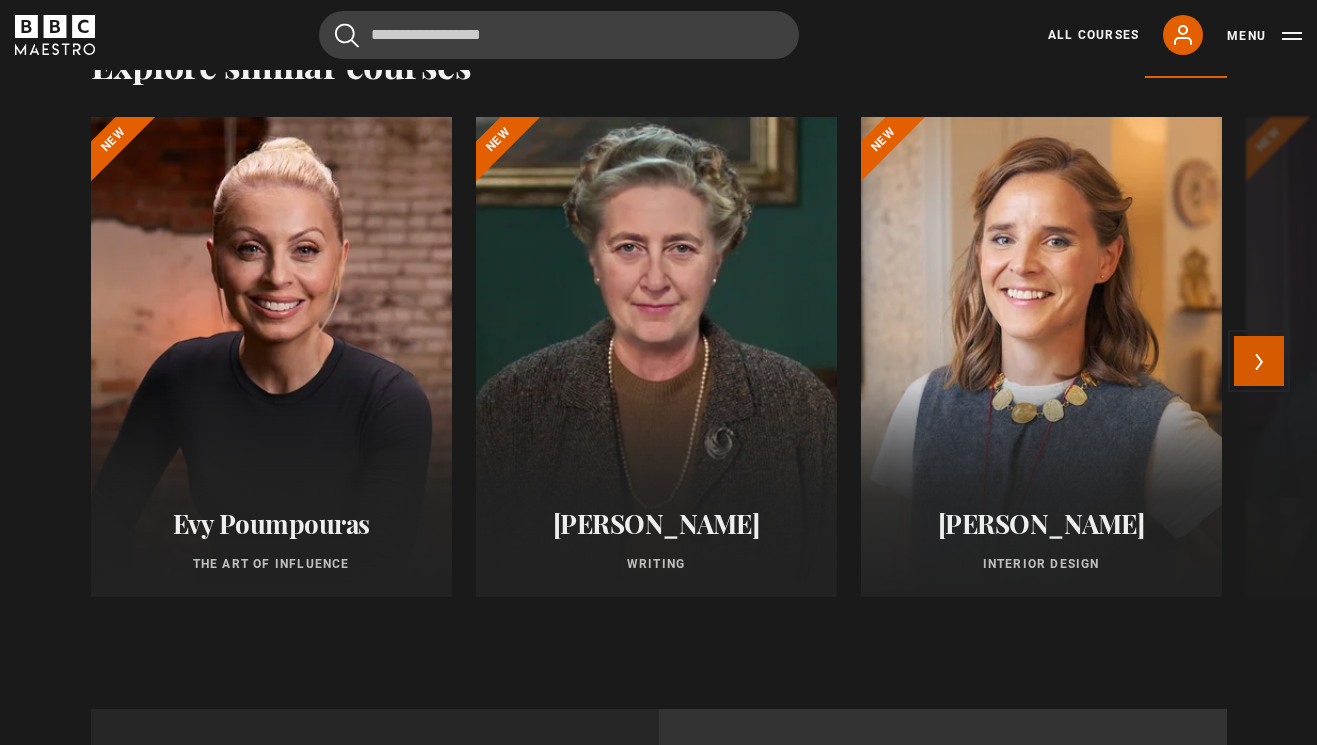
click at [1272, 370] on button "Next" at bounding box center [1259, 361] width 50 height 50
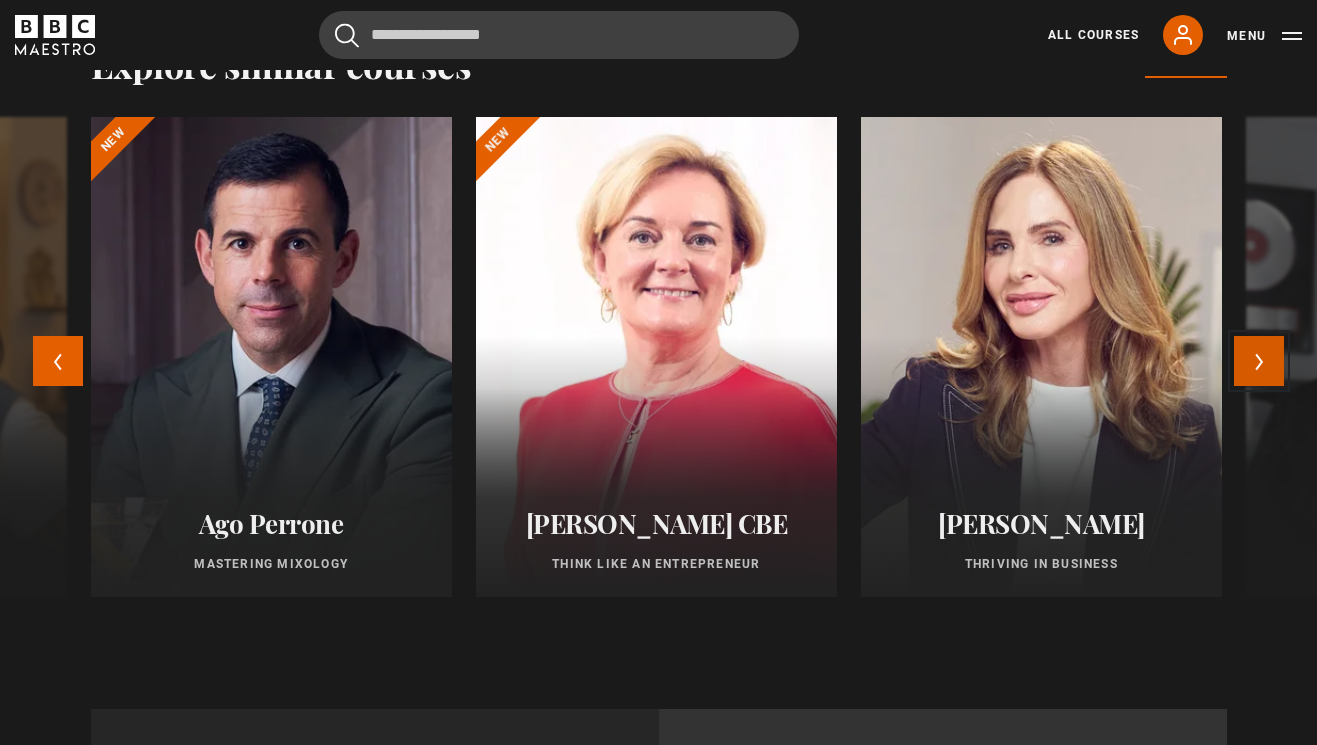
click at [1272, 370] on button "Next" at bounding box center [1259, 361] width 50 height 50
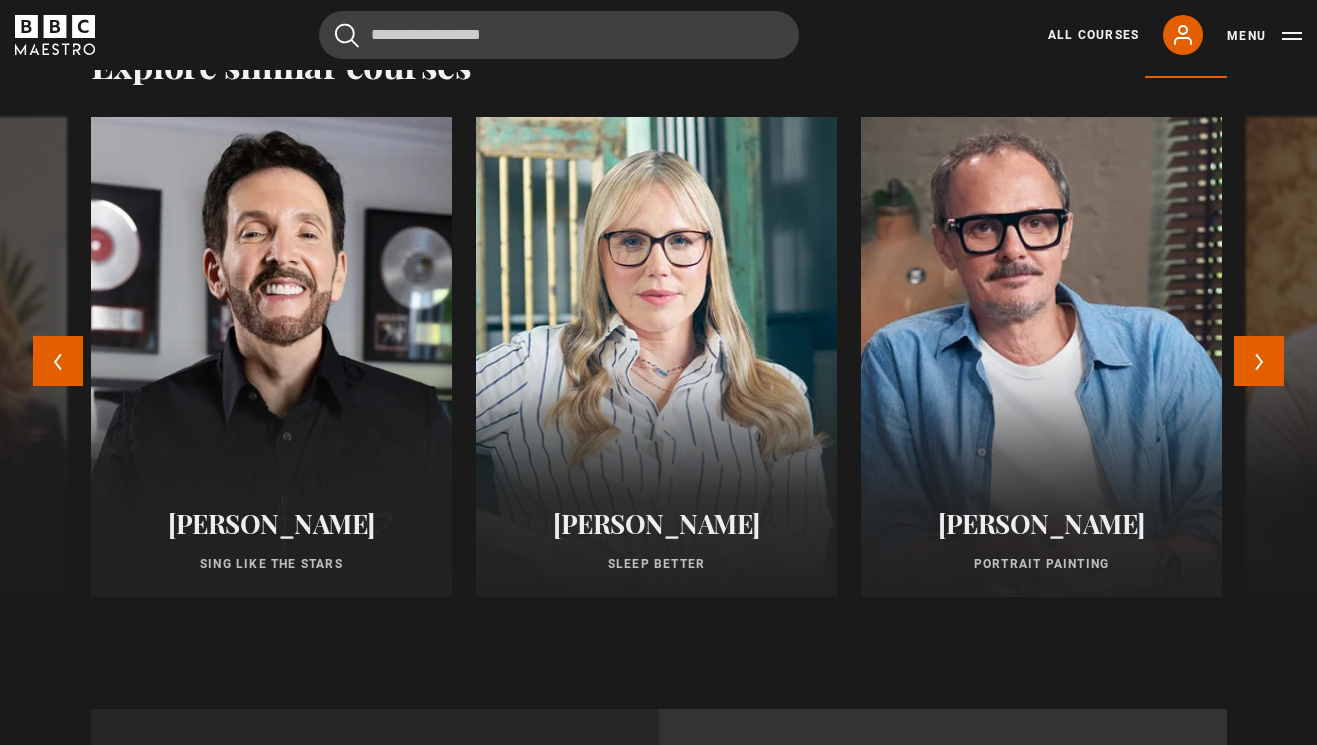
click at [1068, 359] on div at bounding box center [1041, 357] width 397 height 528
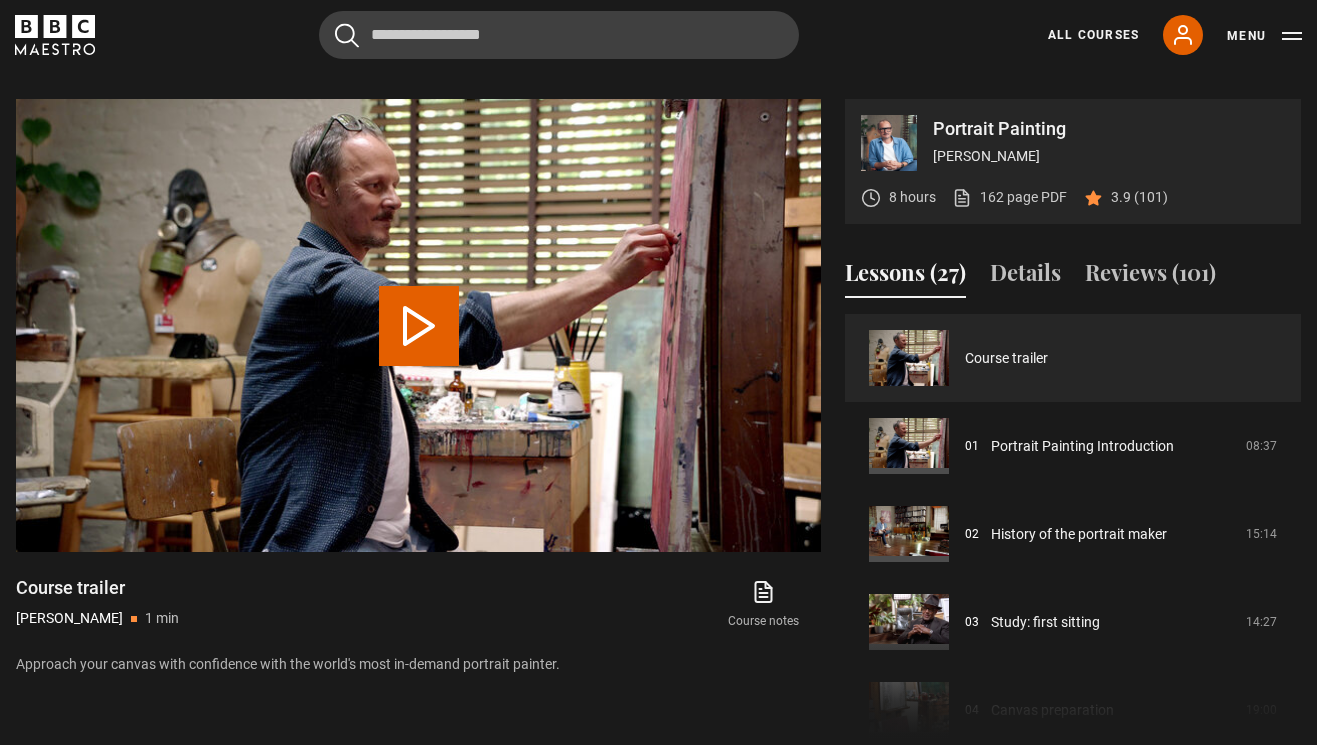
scroll to position [786, 0]
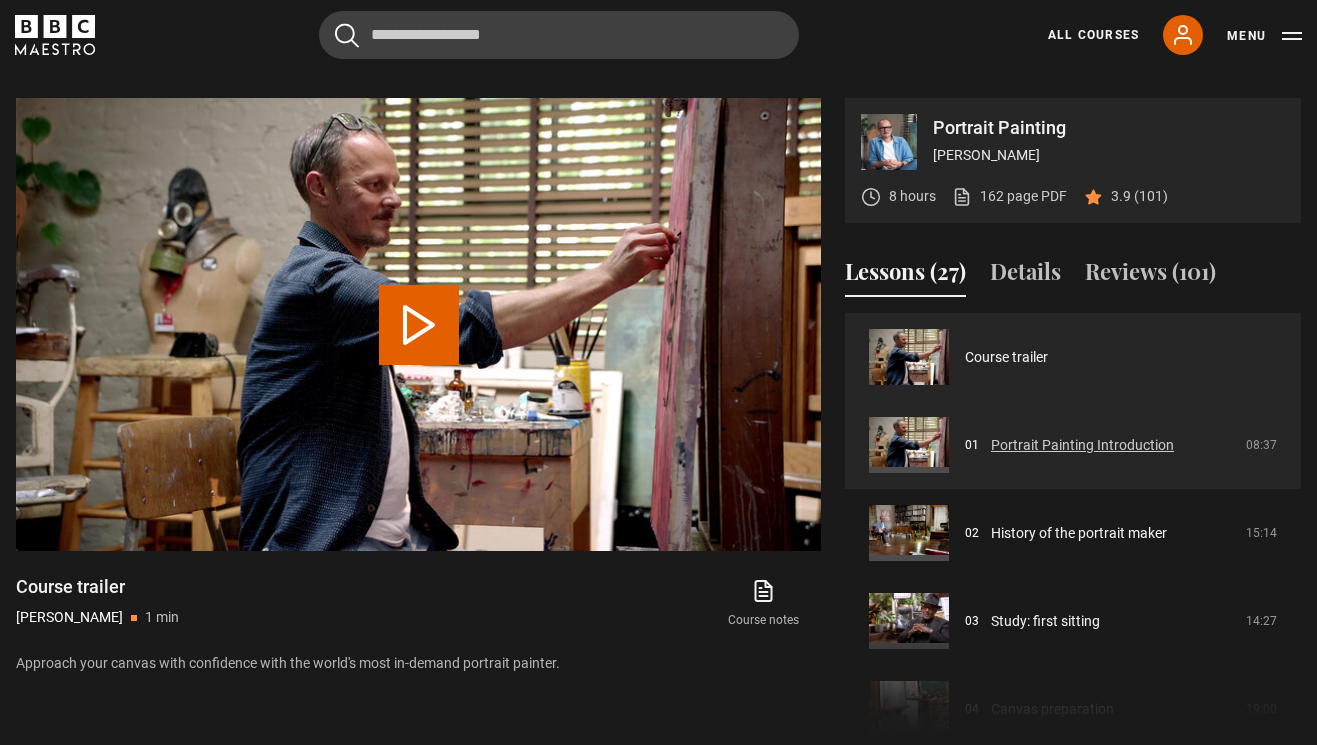
click at [1082, 435] on link "Portrait Painting Introduction" at bounding box center [1082, 445] width 183 height 21
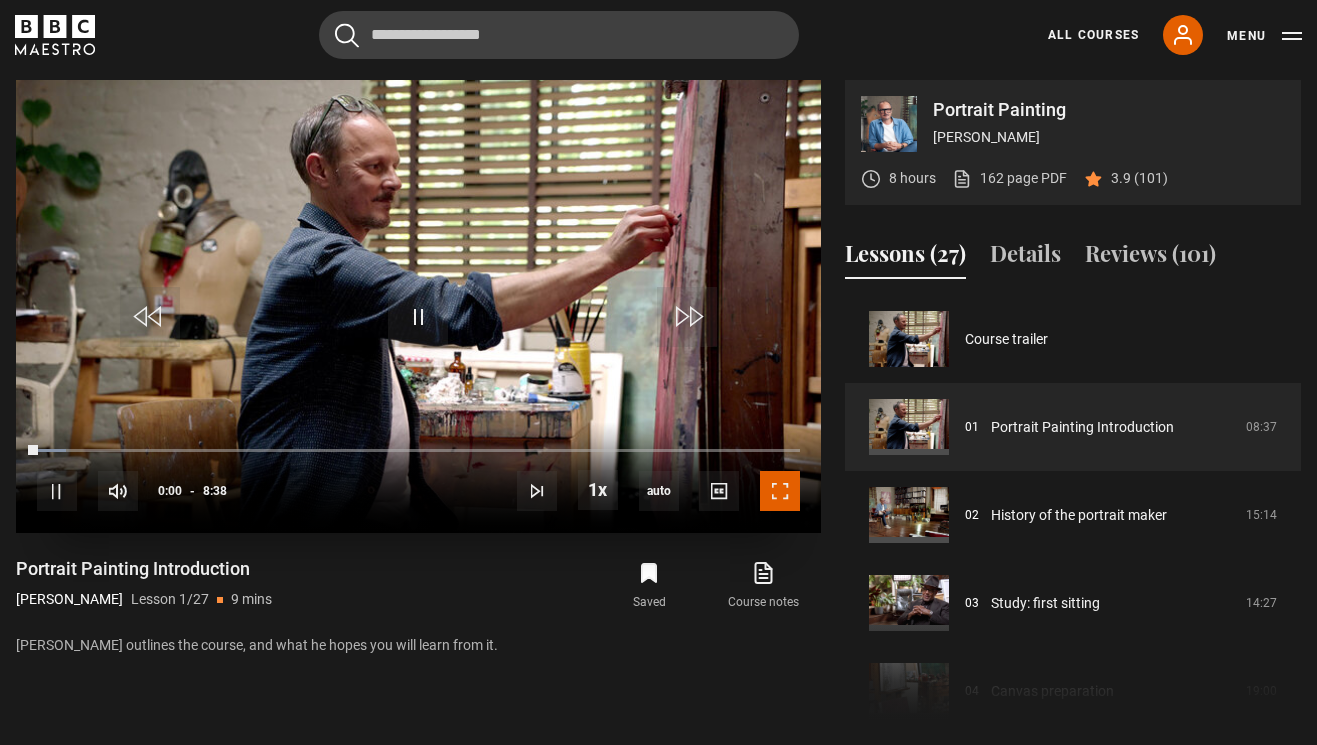
click at [779, 488] on span "Video Player" at bounding box center [780, 491] width 40 height 40
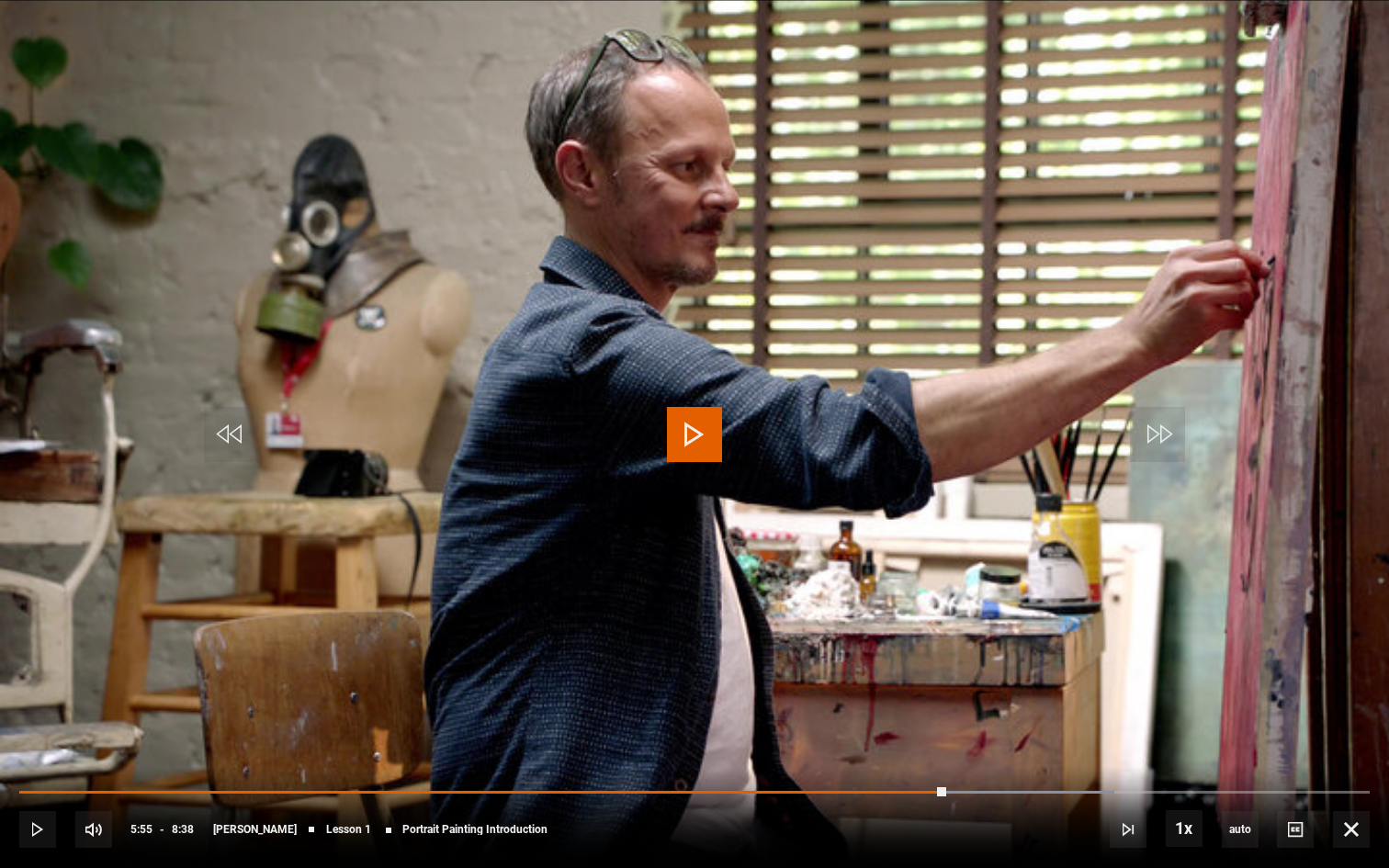
click at [697, 433] on span "Video Player" at bounding box center [694, 434] width 55 height 55
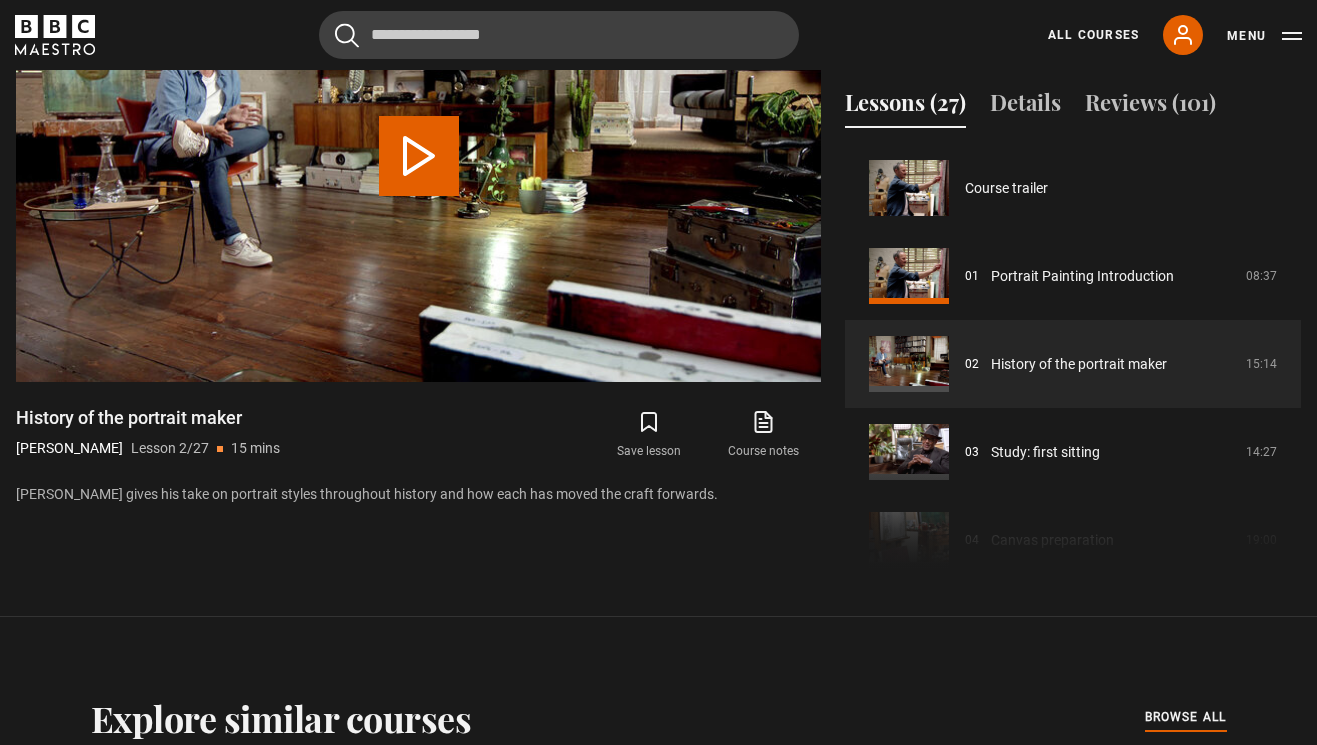
scroll to position [88, 0]
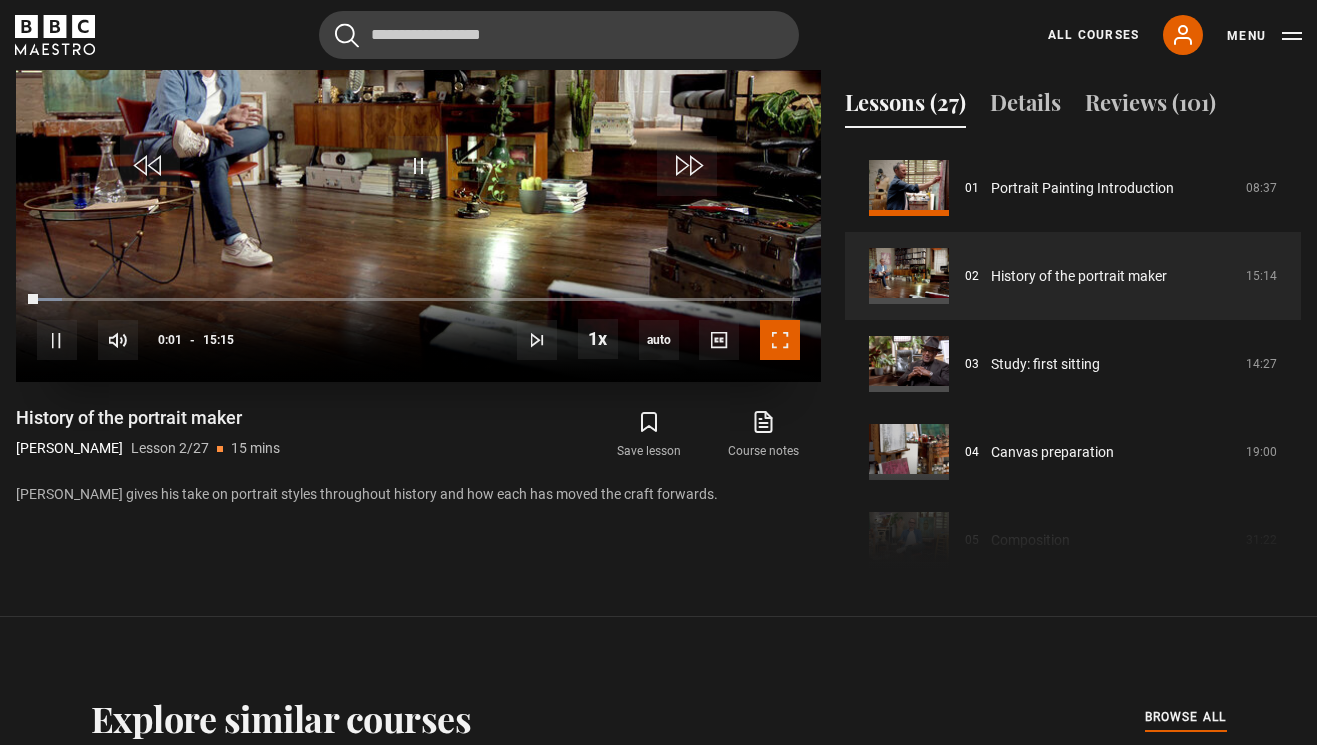
click at [769, 345] on span "Video Player" at bounding box center [780, 340] width 40 height 40
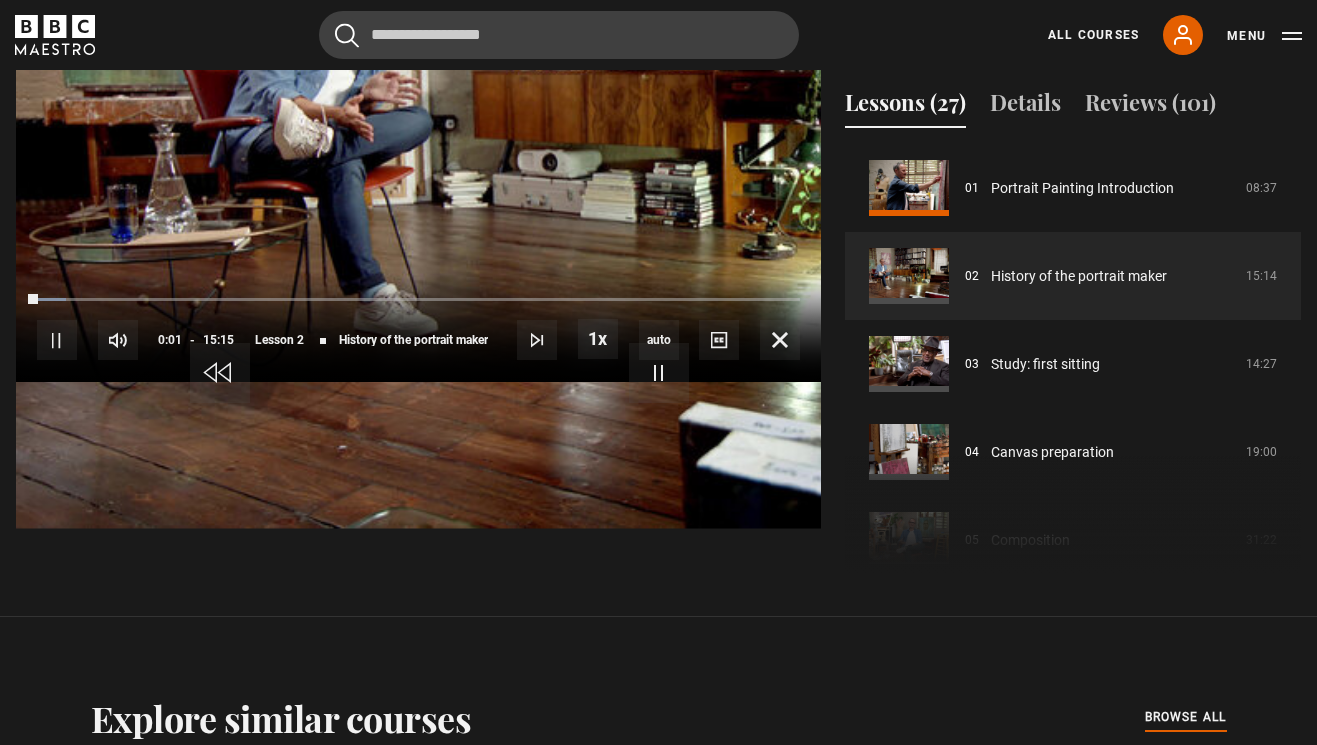
scroll to position [884, 0]
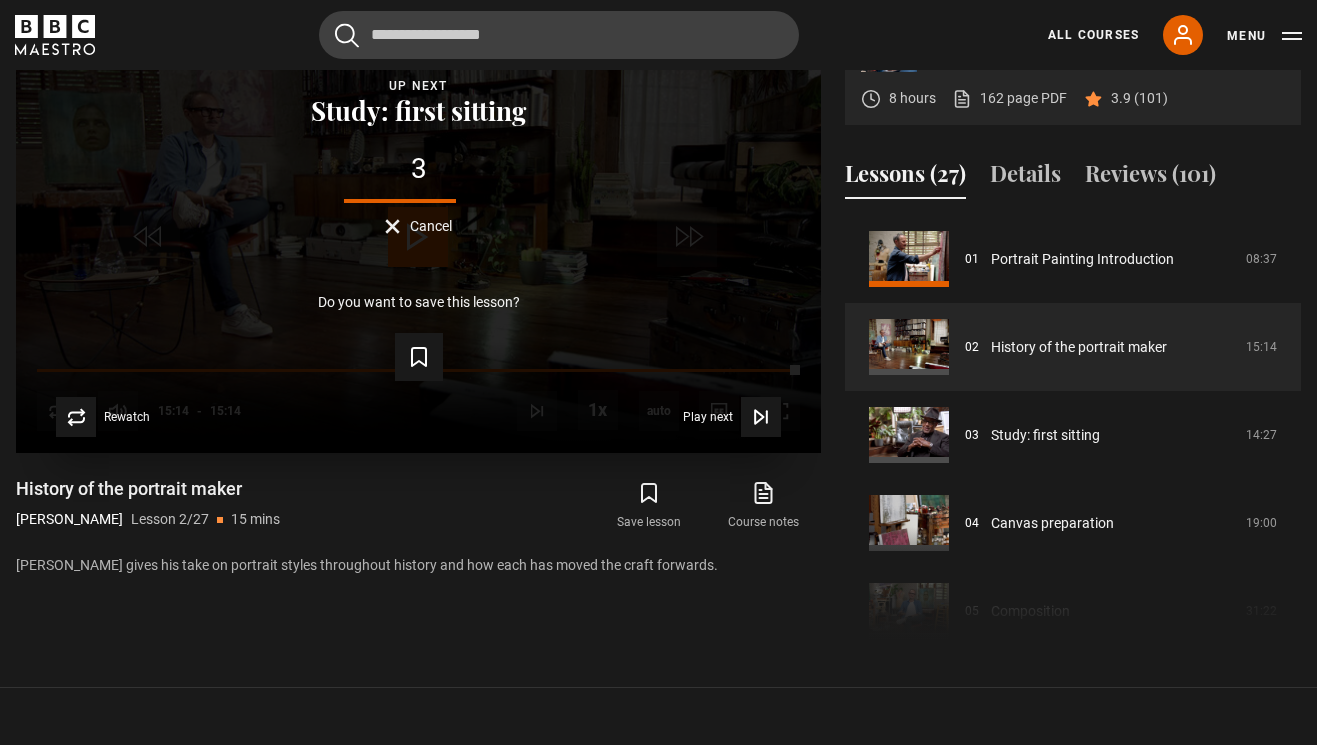
click at [393, 221] on button "Cancel" at bounding box center [418, 226] width 67 height 15
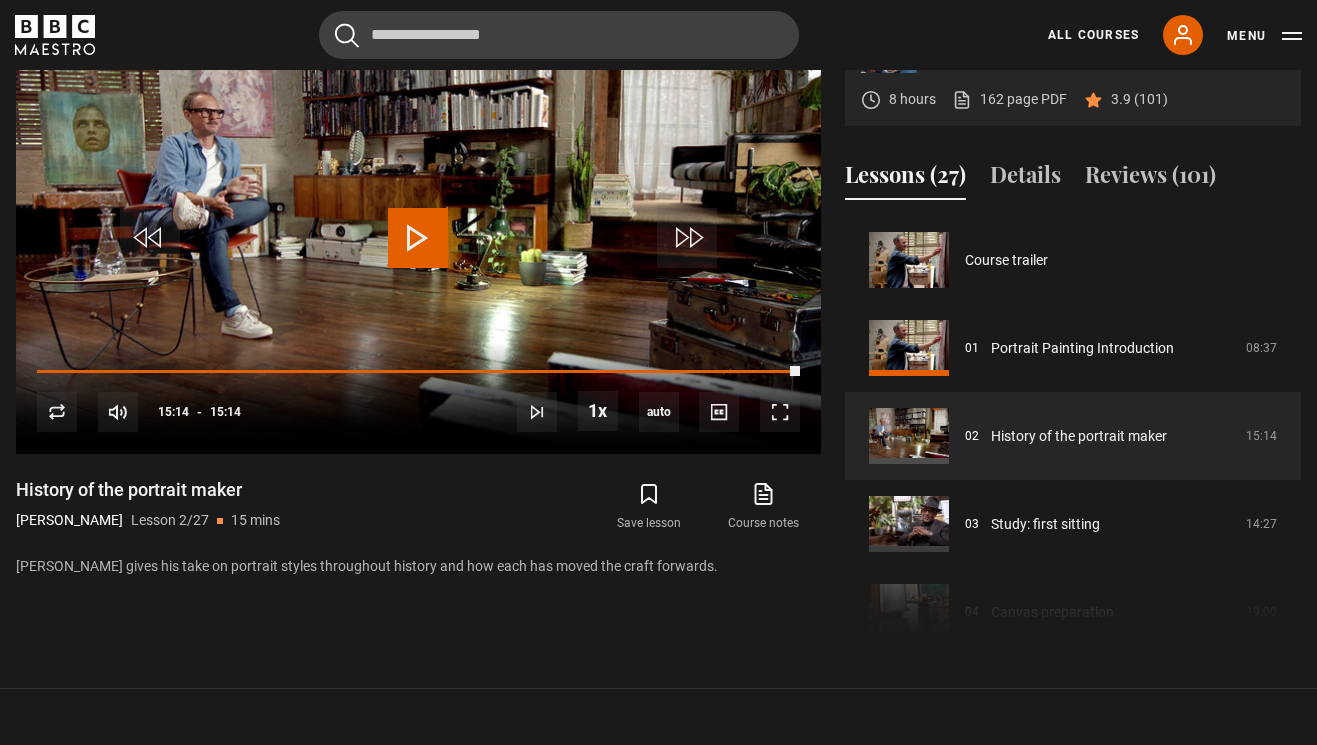
scroll to position [882, 0]
